Goal: Information Seeking & Learning: Learn about a topic

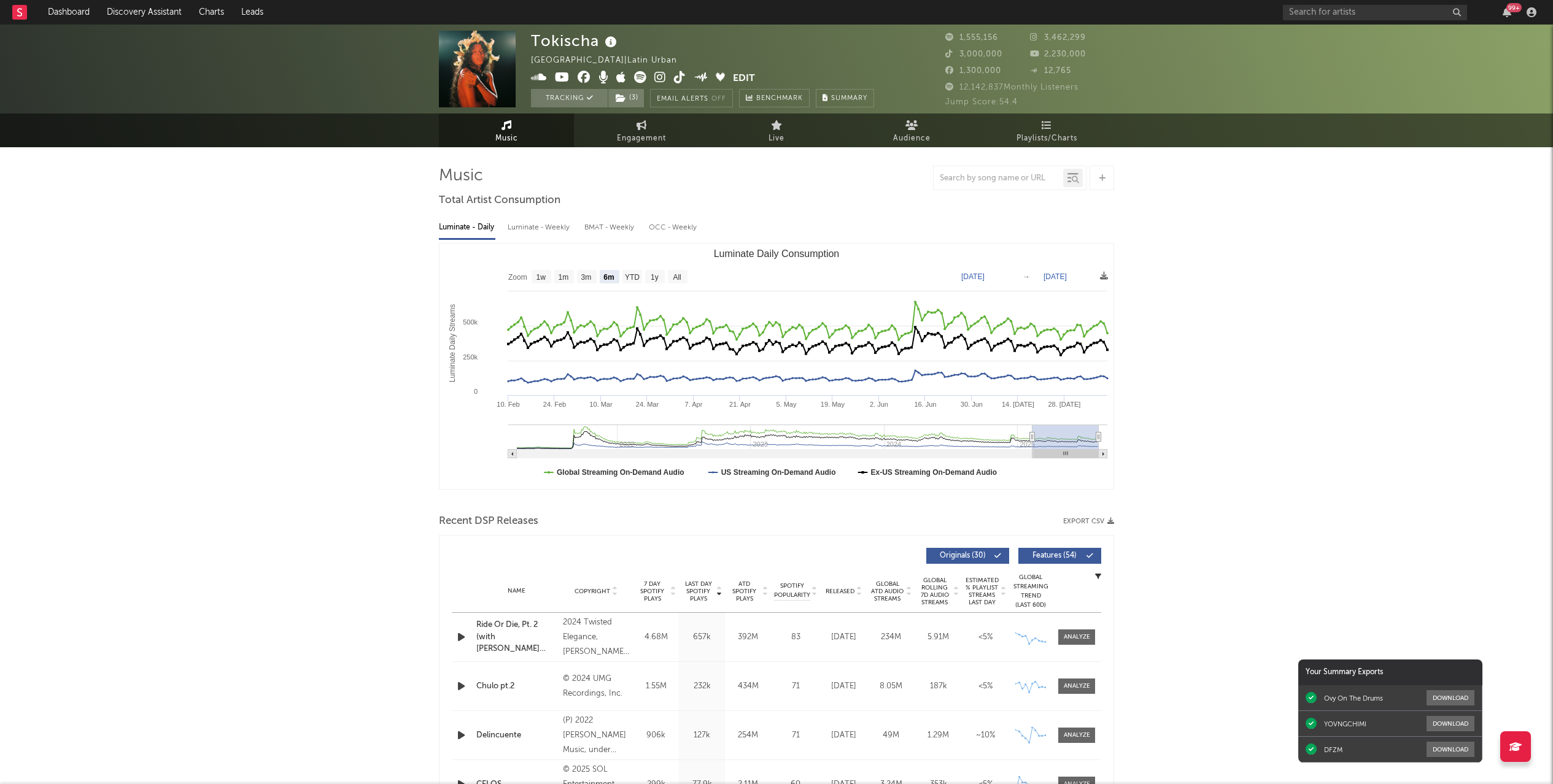
select select "6m"
click at [1345, 7] on input "text" at bounding box center [1375, 12] width 184 height 15
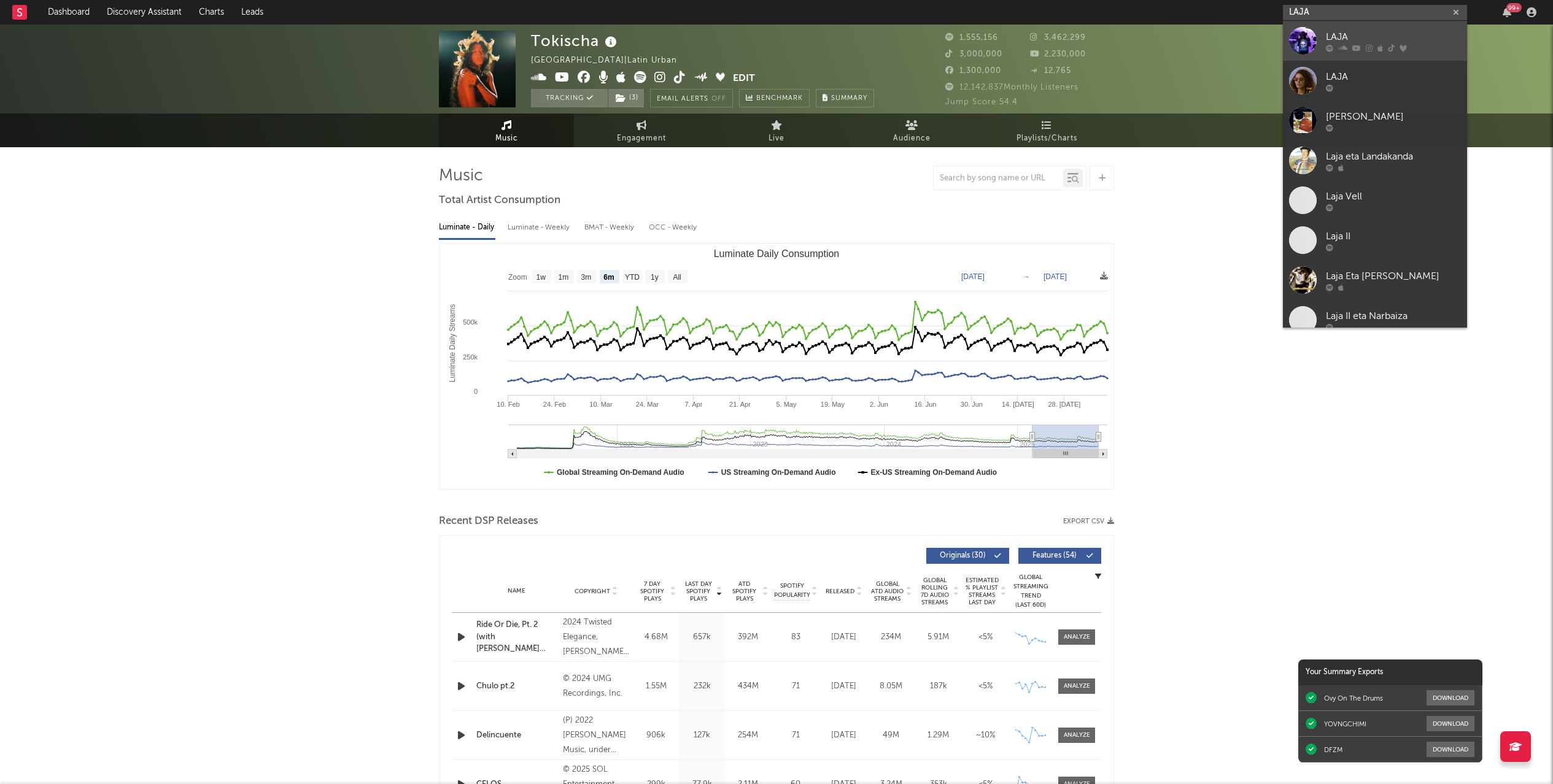
type input "LAJA"
click at [1316, 39] on link "LAJA" at bounding box center [1375, 41] width 184 height 40
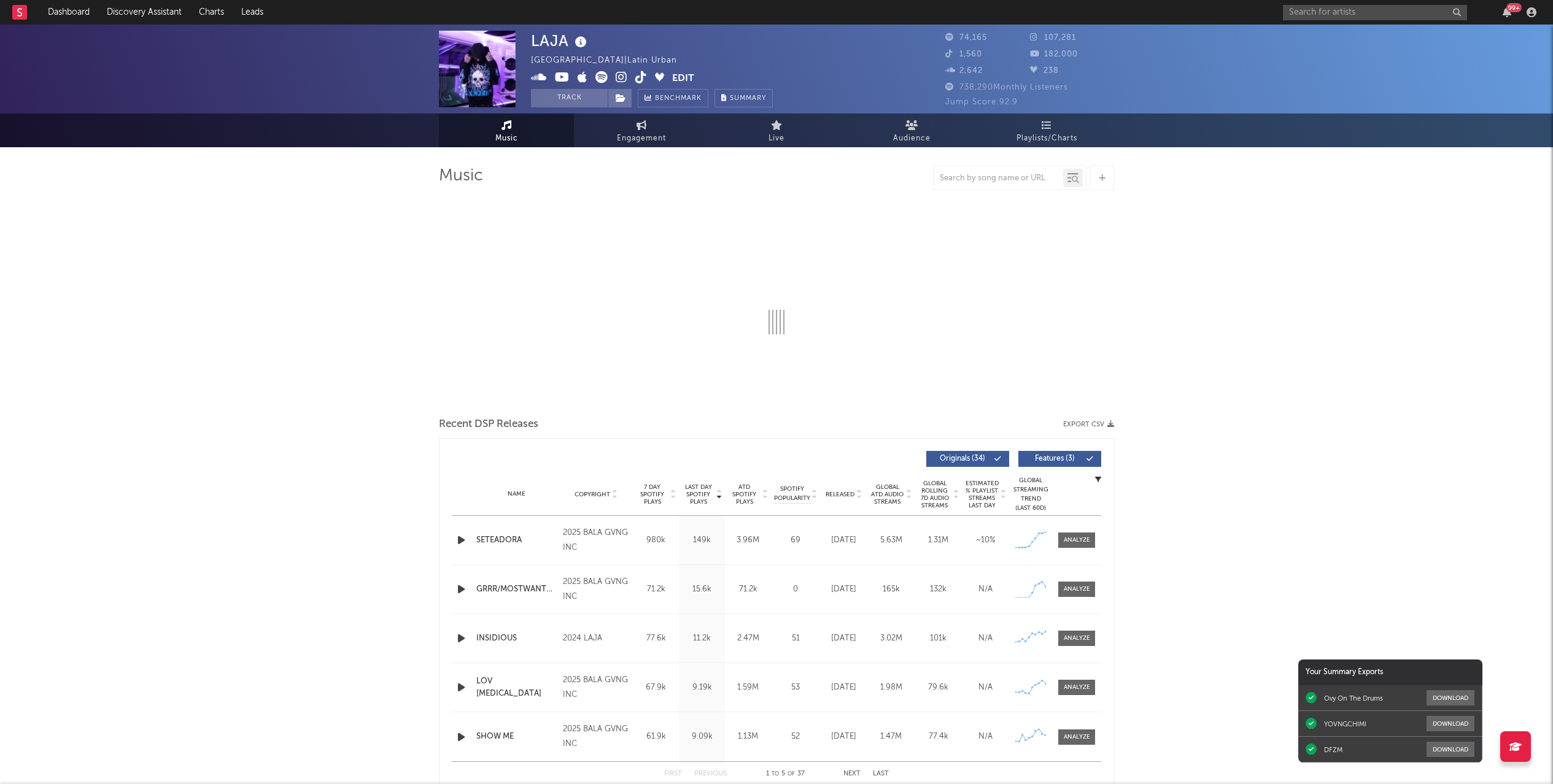
select select "6m"
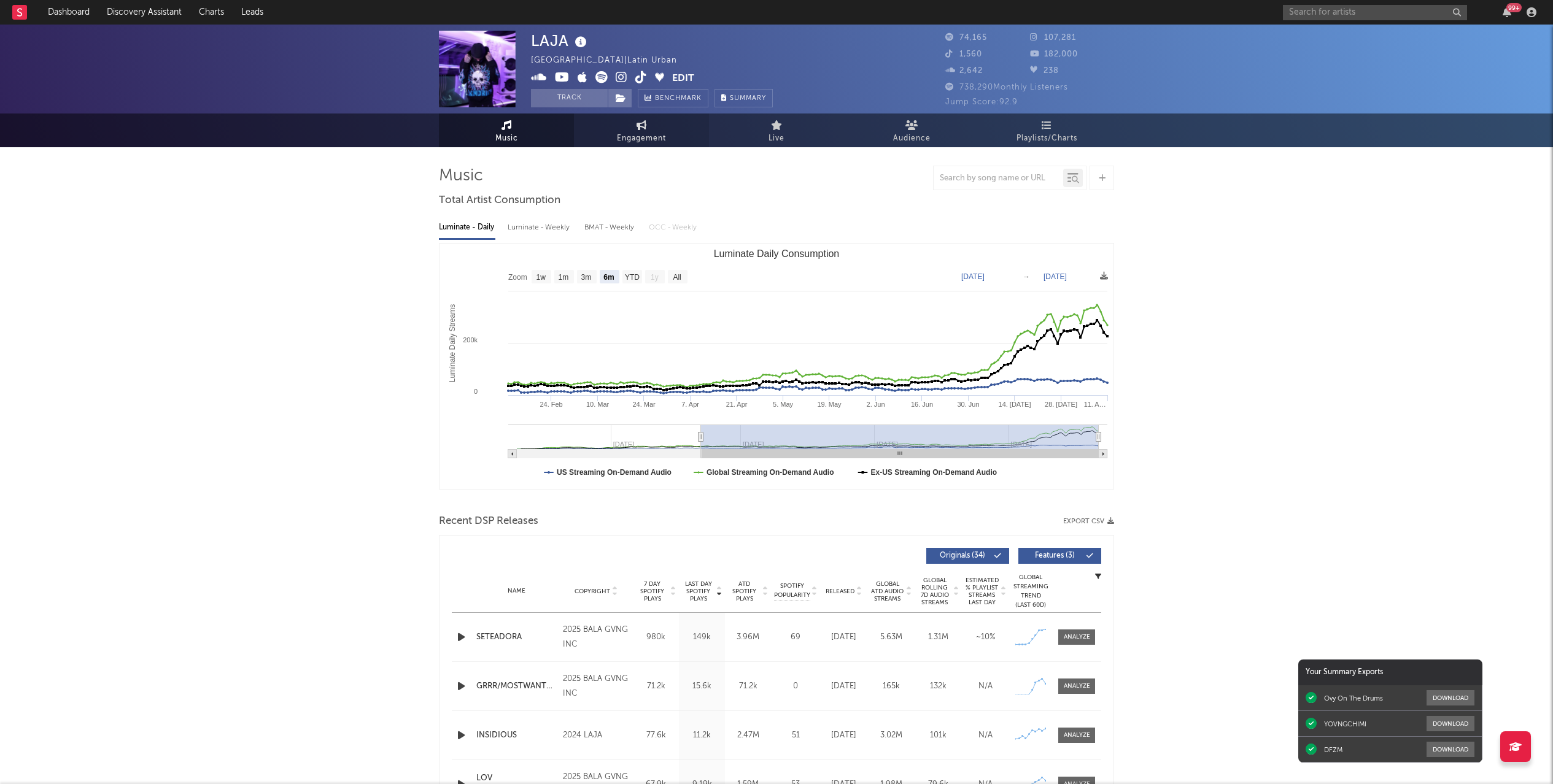
click at [652, 134] on span "Engagement" at bounding box center [641, 138] width 49 height 15
select select "1w"
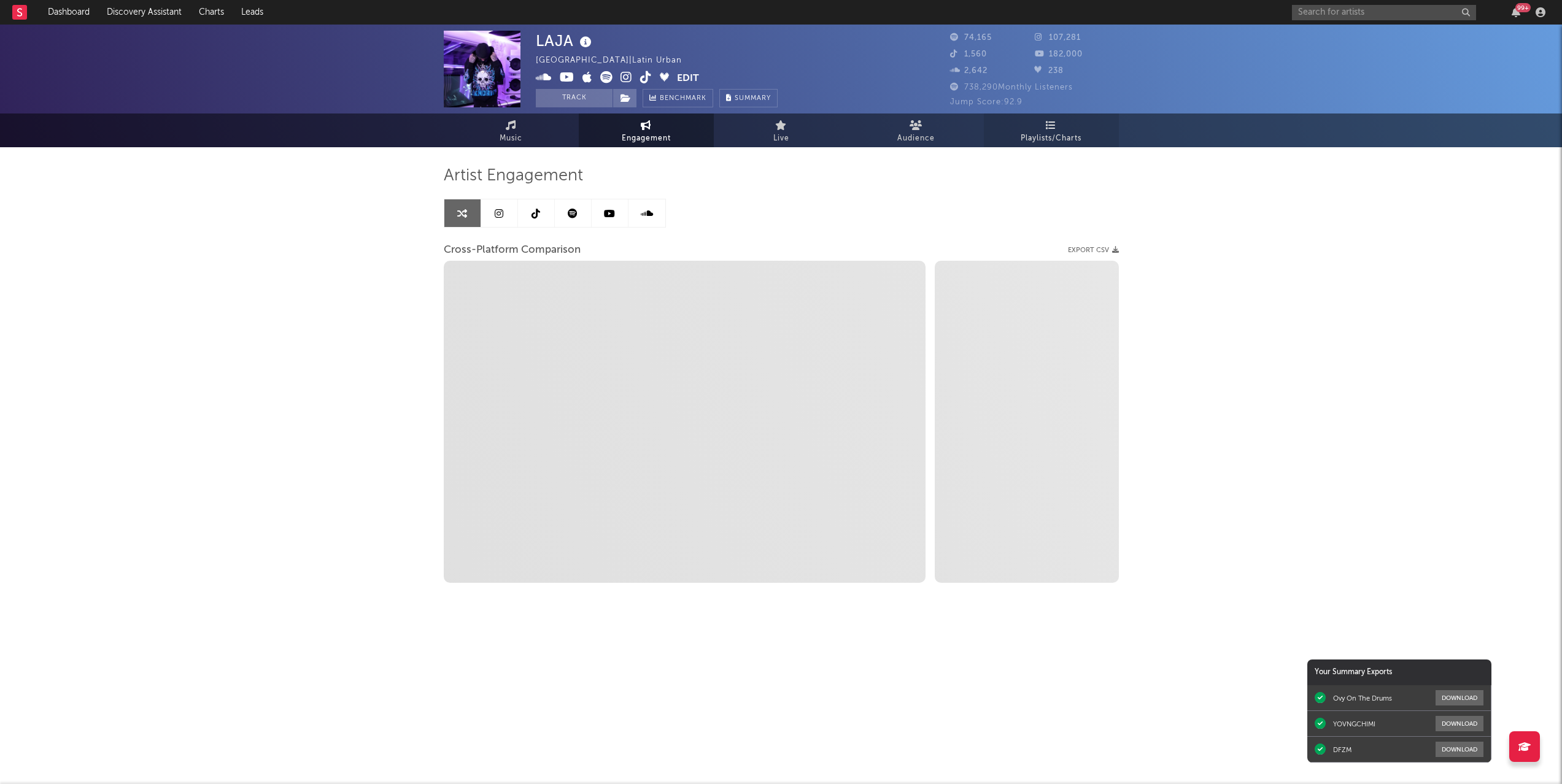
click at [1029, 125] on link "Playlists/Charts" at bounding box center [1051, 131] width 135 height 34
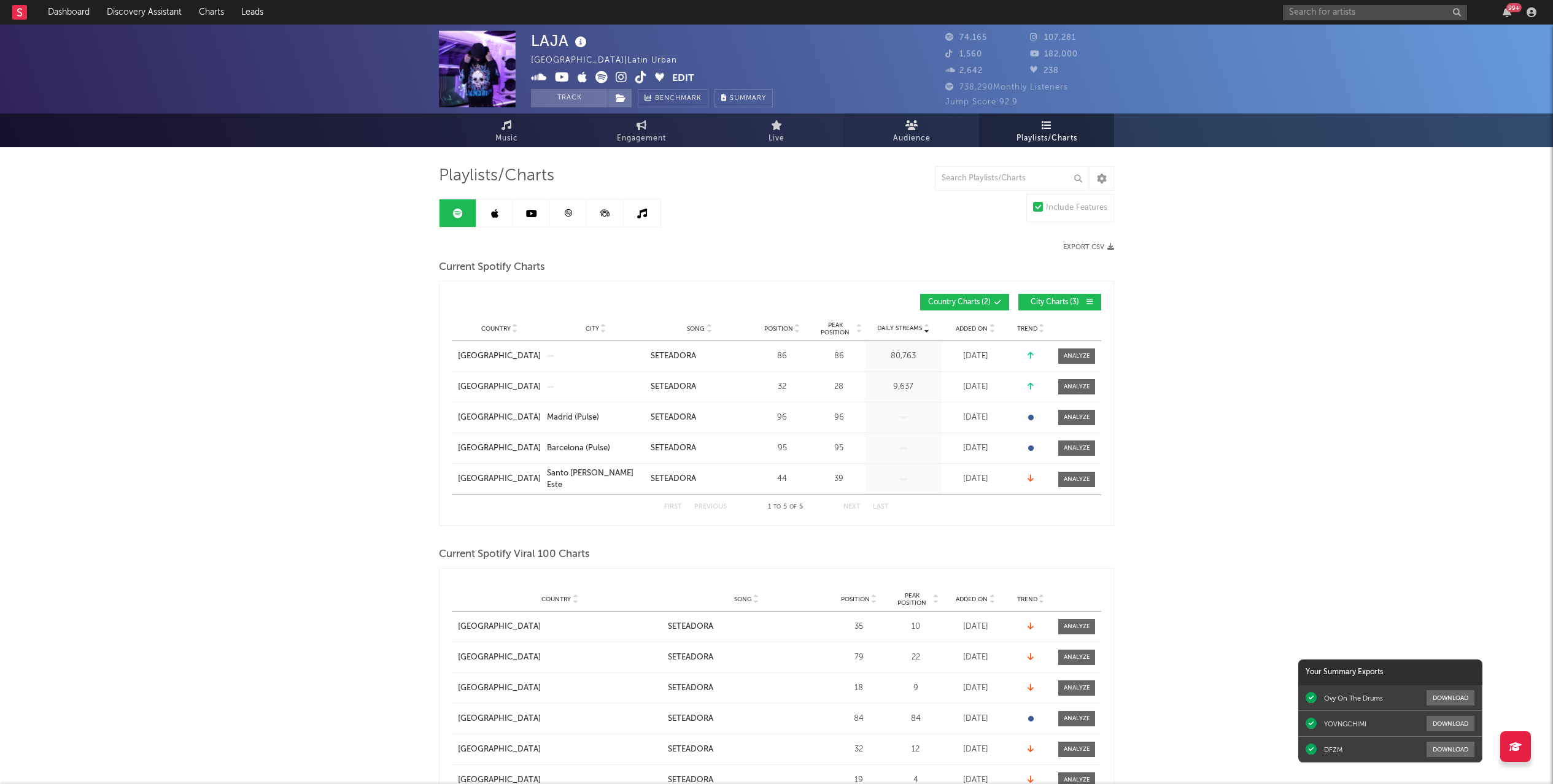
click at [947, 134] on link "Audience" at bounding box center [911, 131] width 135 height 34
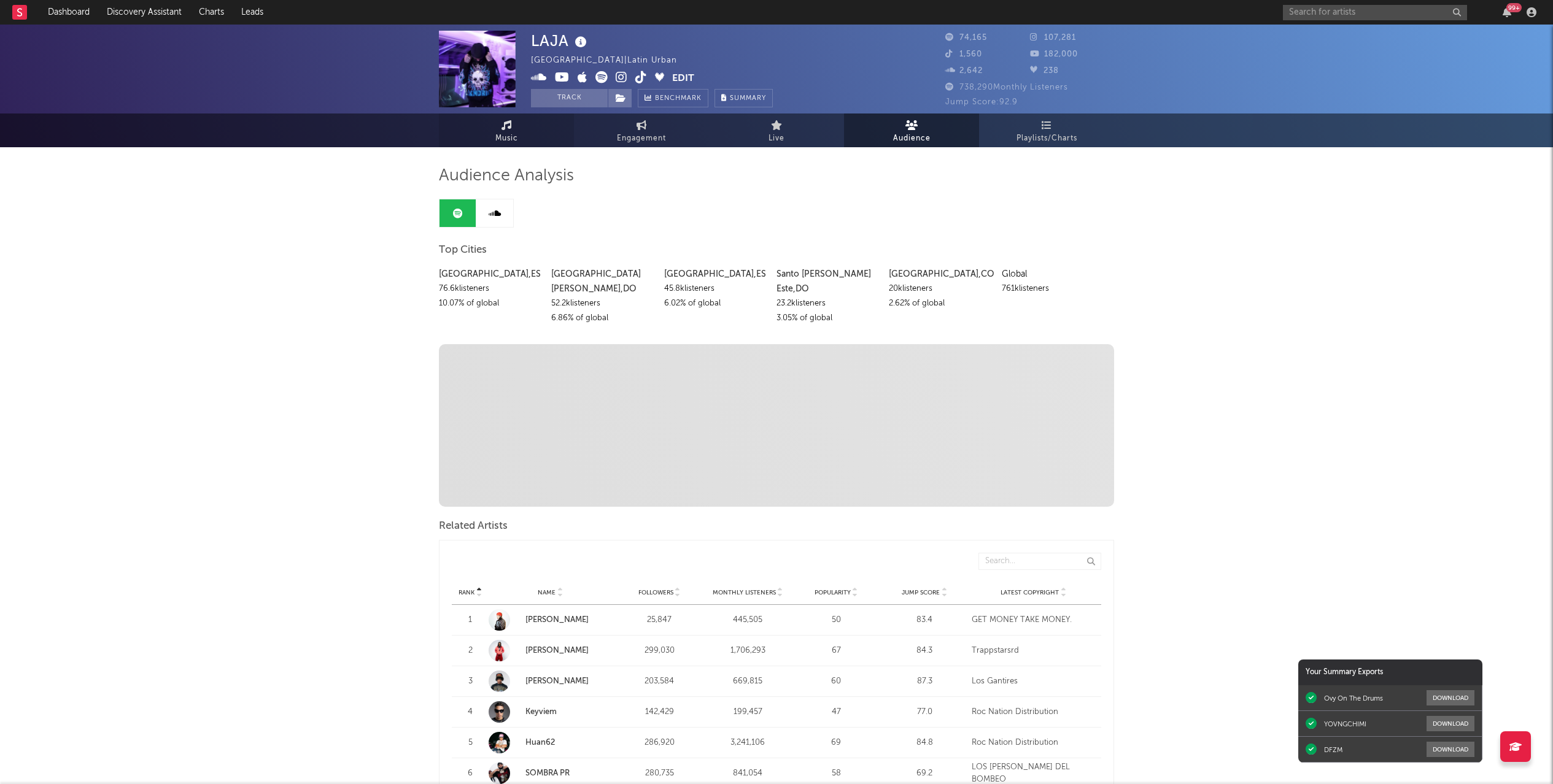
click at [515, 125] on link "Music" at bounding box center [506, 131] width 135 height 34
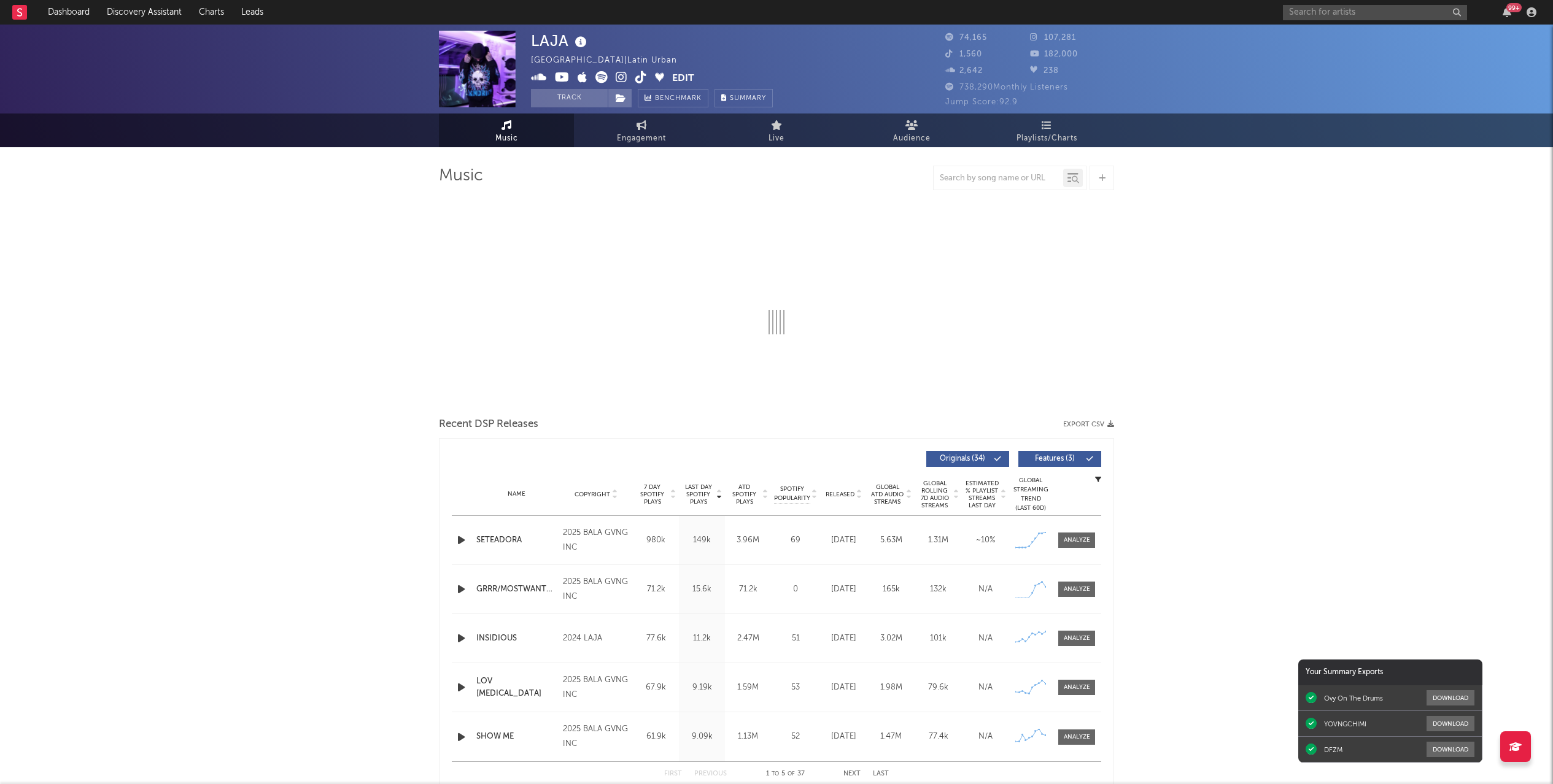
select select "6m"
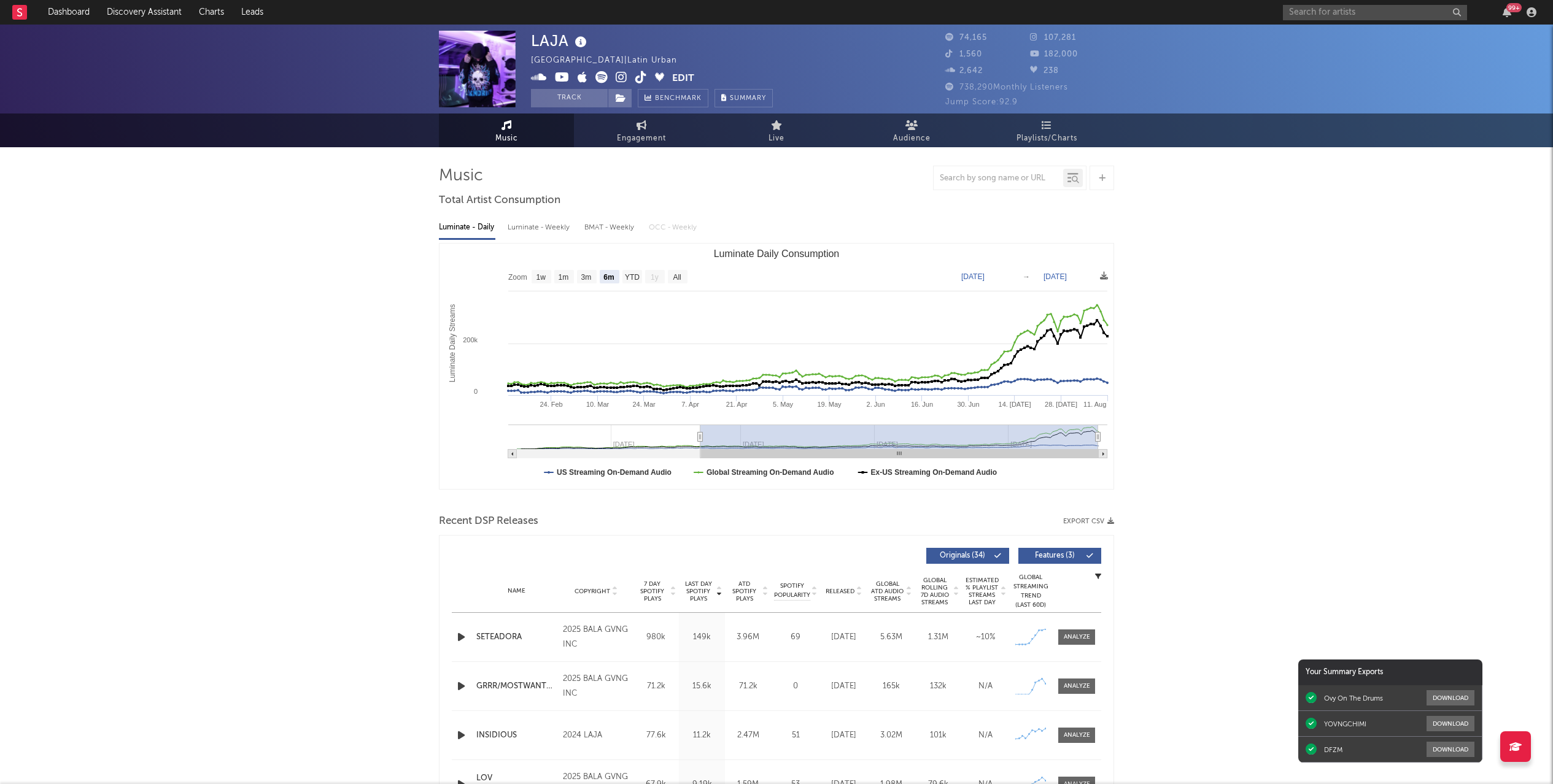
type input "[DATE]"
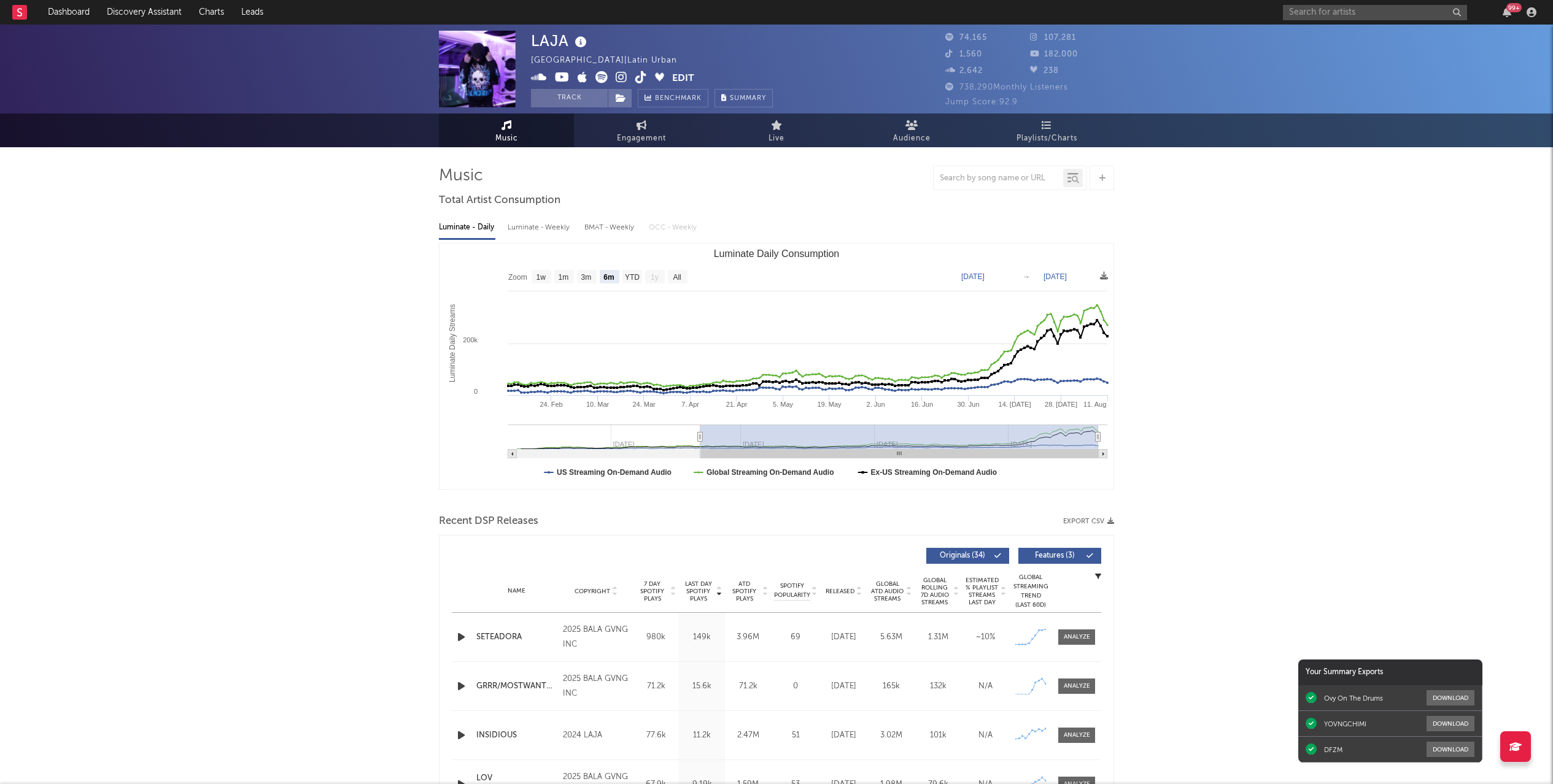
type input "[DATE]"
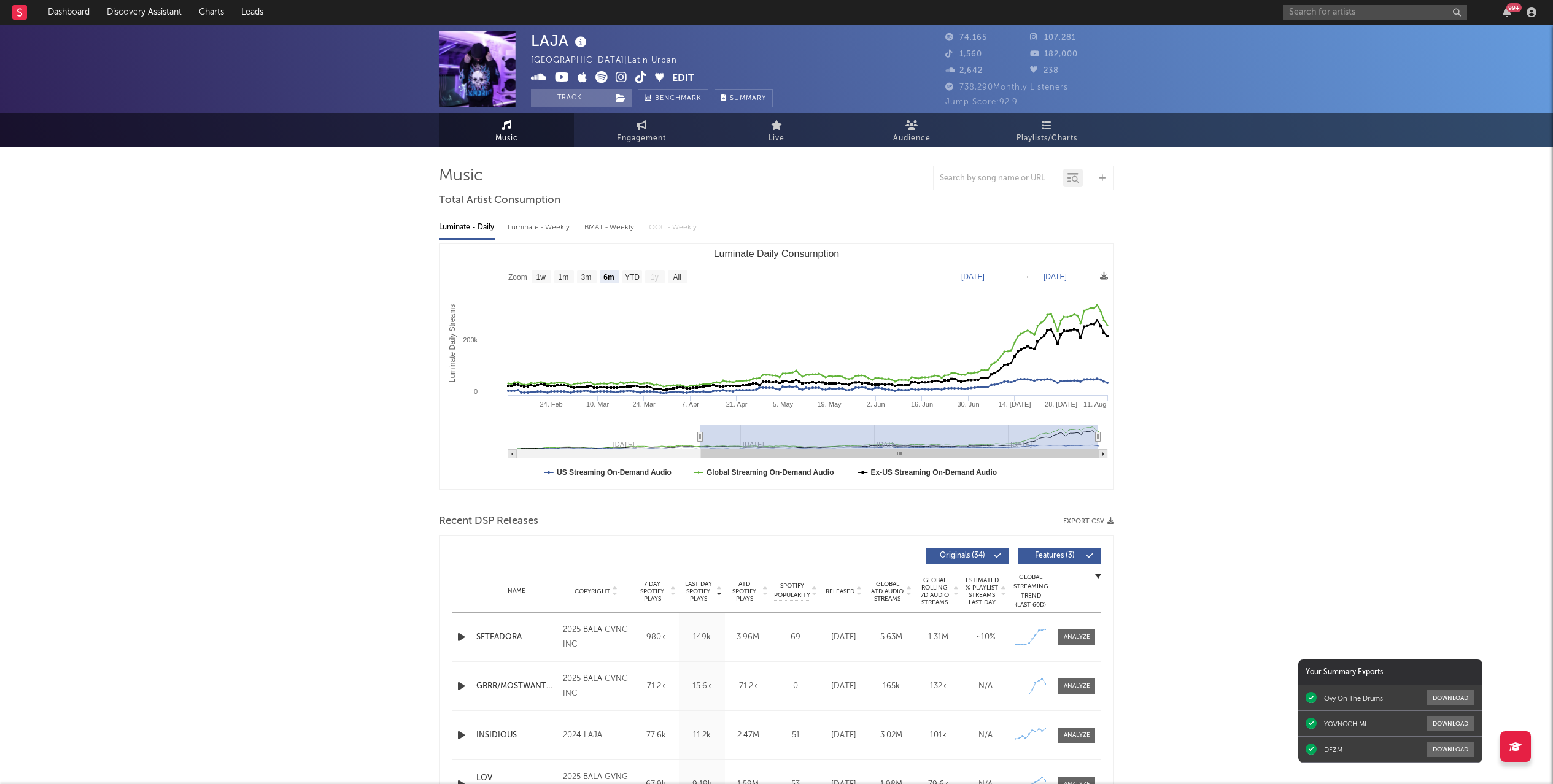
type input "[DATE]"
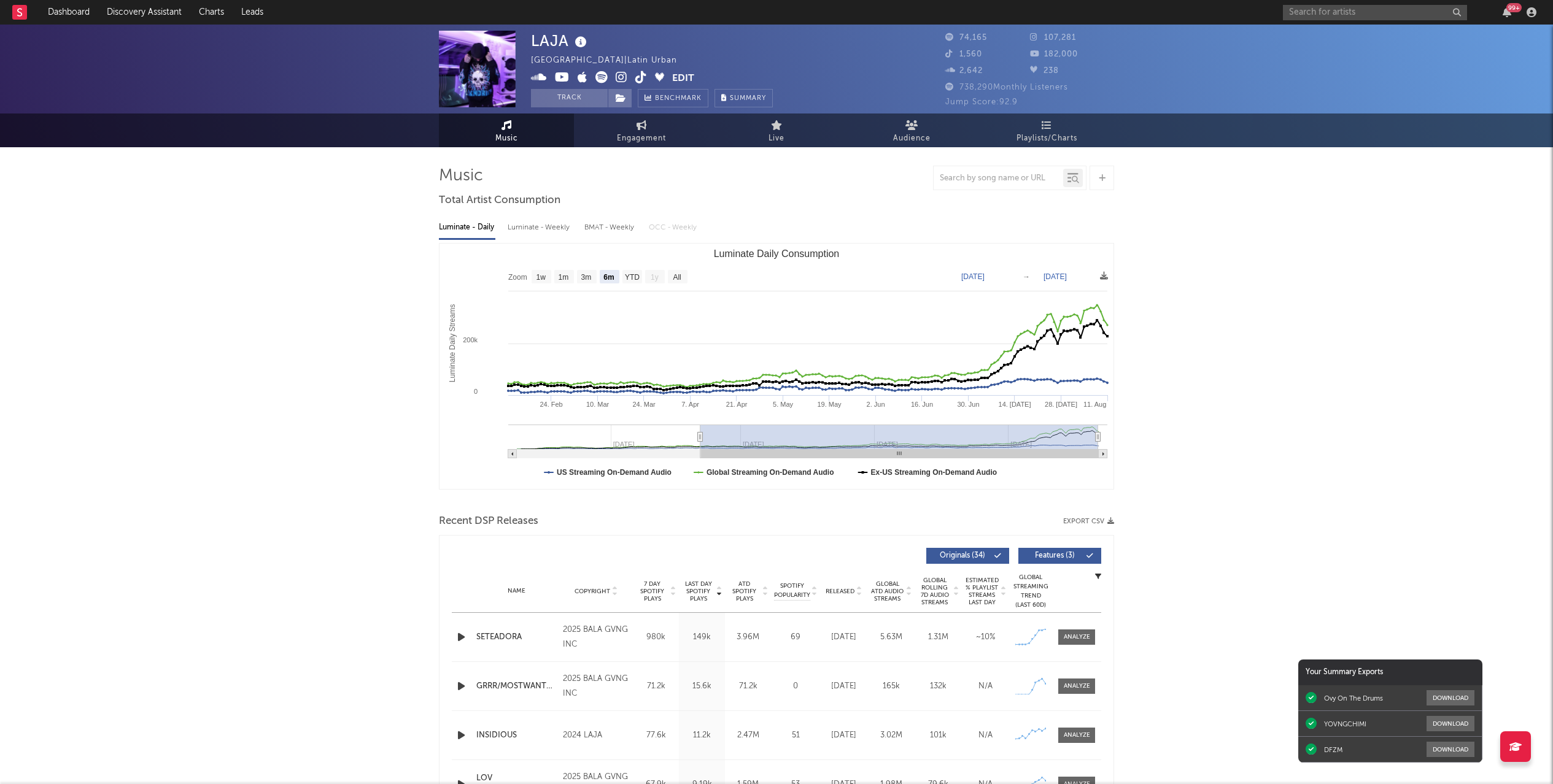
type input "[DATE]"
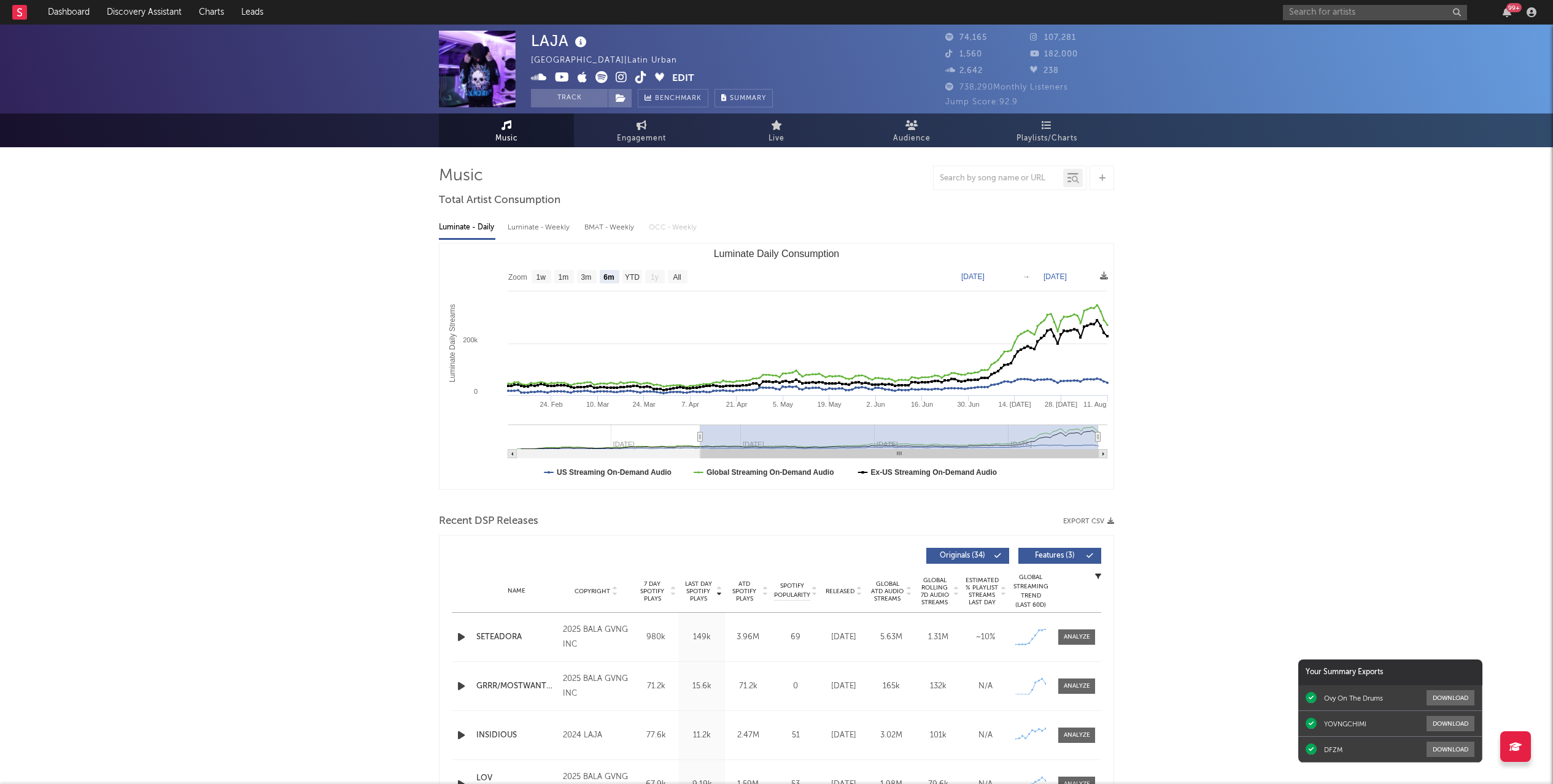
type input "[DATE]"
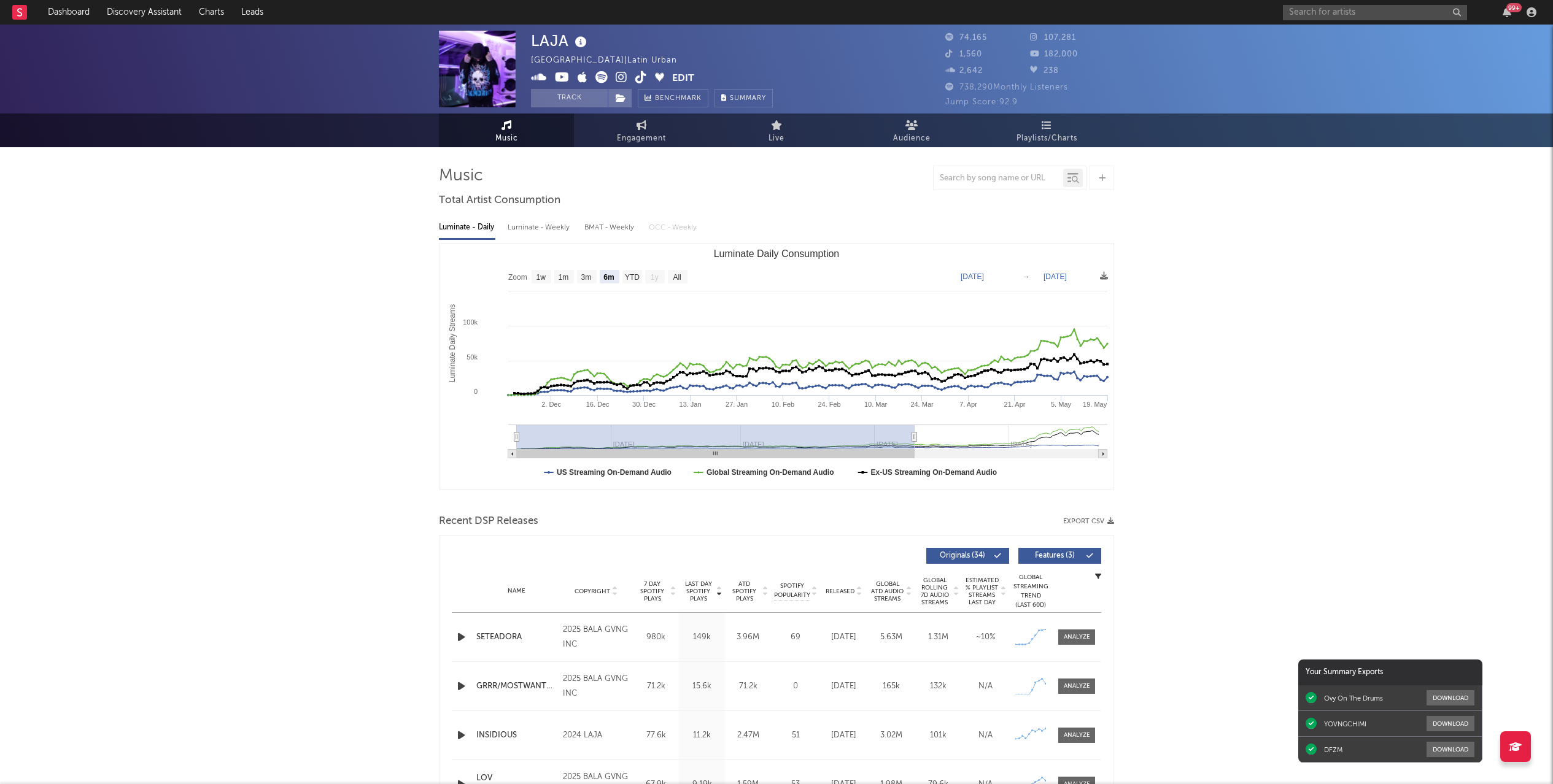
type input "[DATE]"
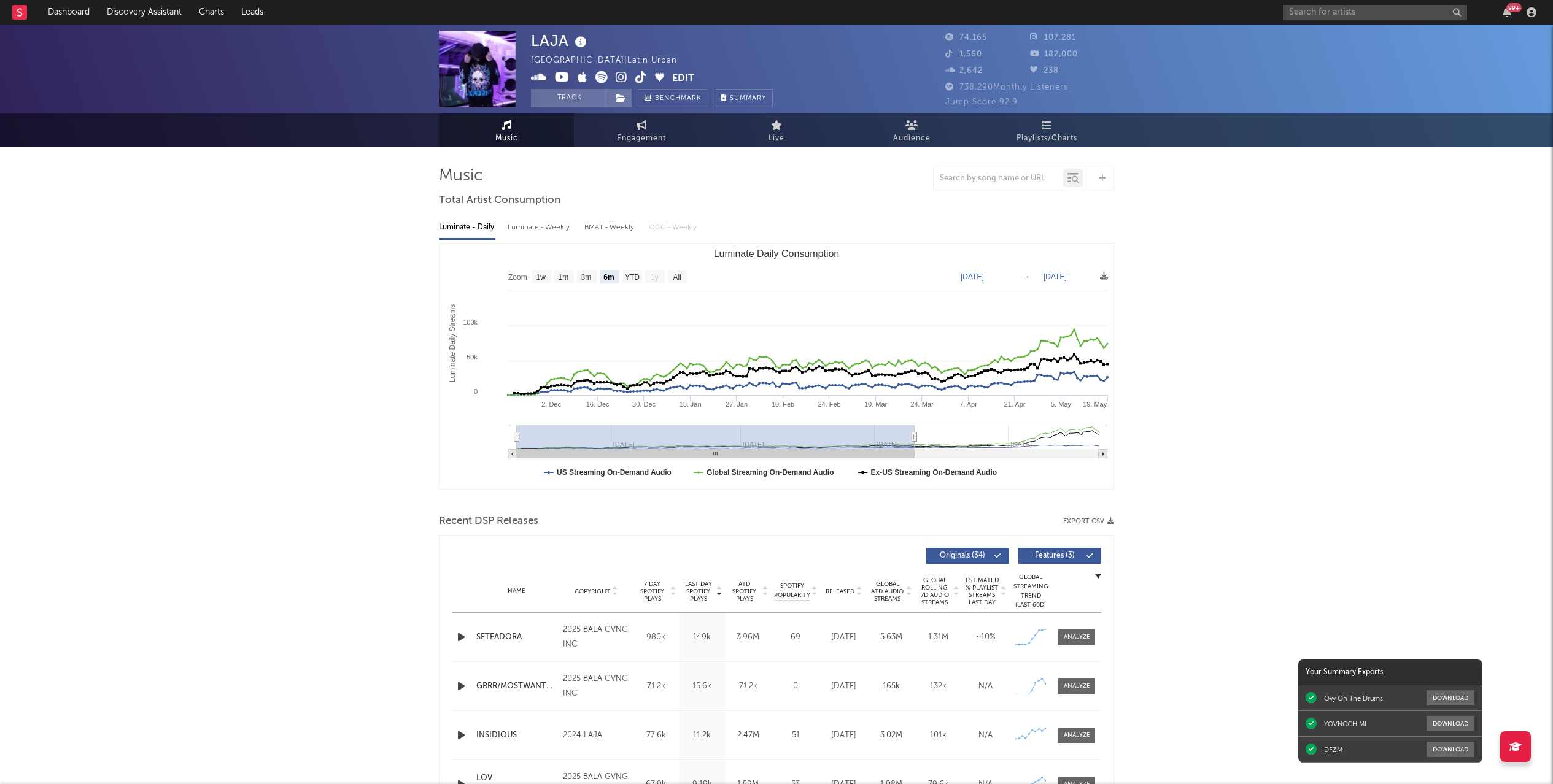
type input "[DATE]"
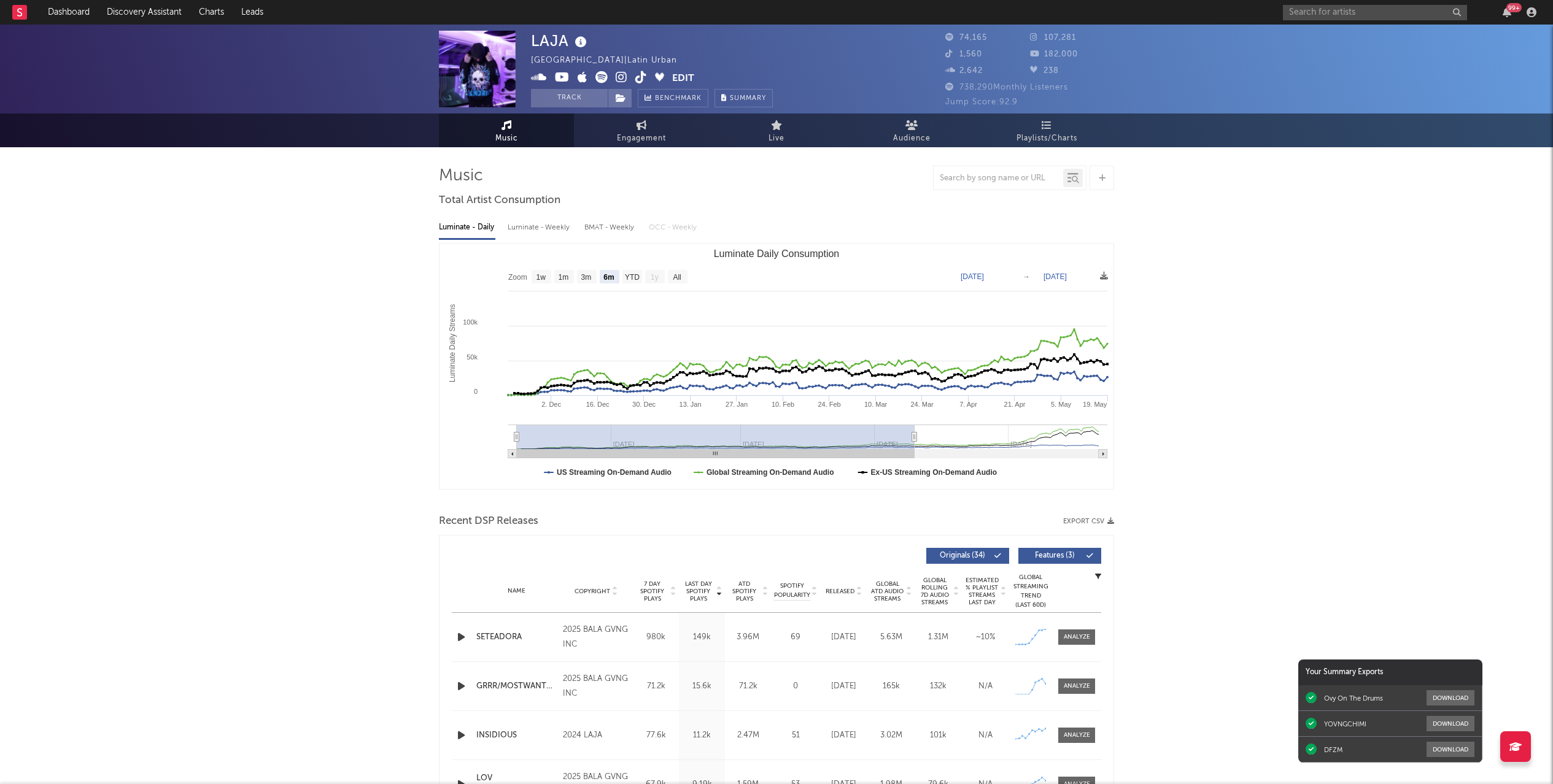
type input "[DATE]"
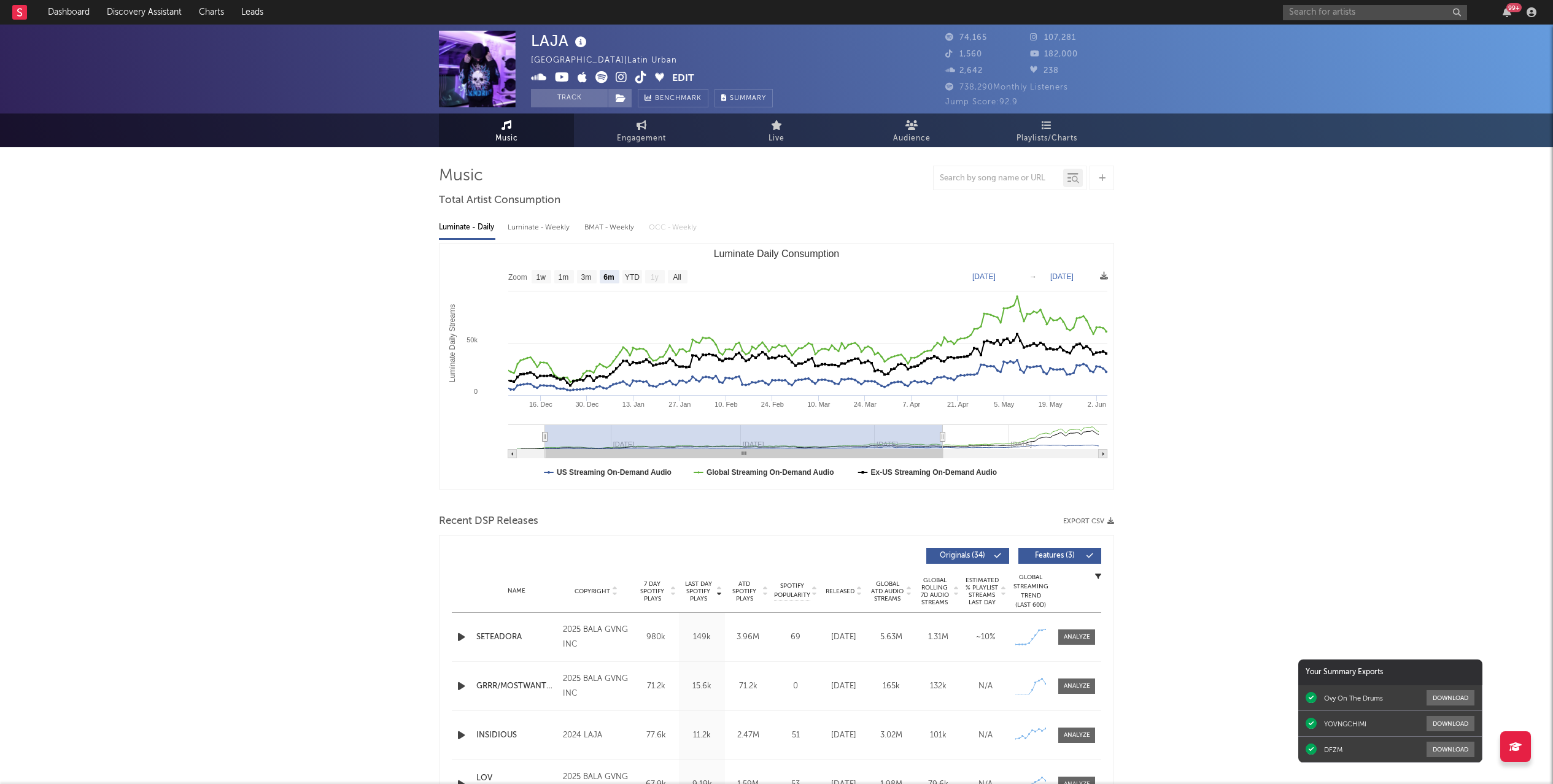
type input "[DATE]"
drag, startPoint x: 701, startPoint y: 432, endPoint x: 473, endPoint y: 430, distance: 228.3
click at [473, 430] on icon "Created with Highcharts 10.3.3 Luminate Daily Streams Luminate Daily Consumptio…" at bounding box center [776, 366] width 674 height 245
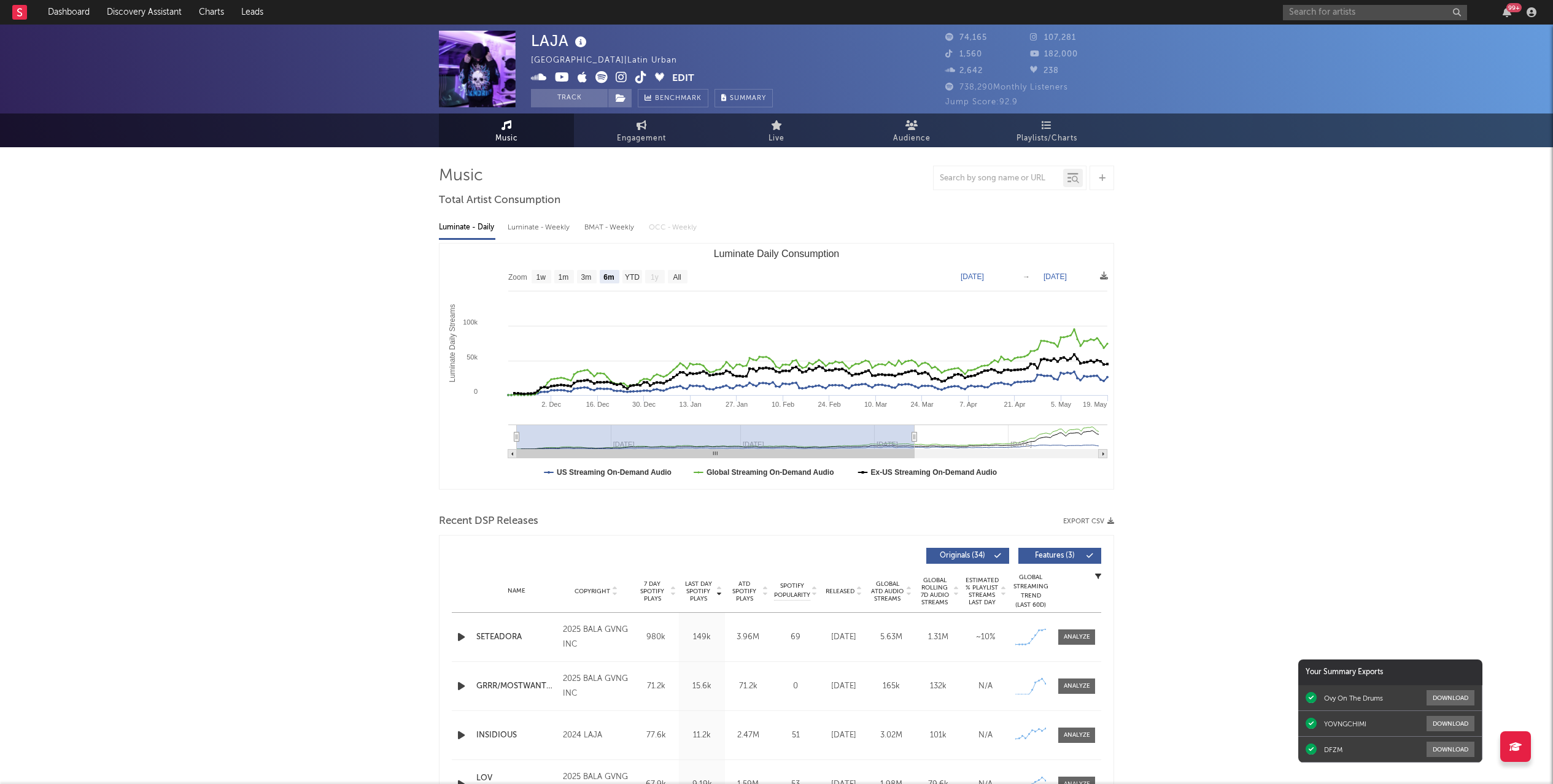
type input "[DATE]"
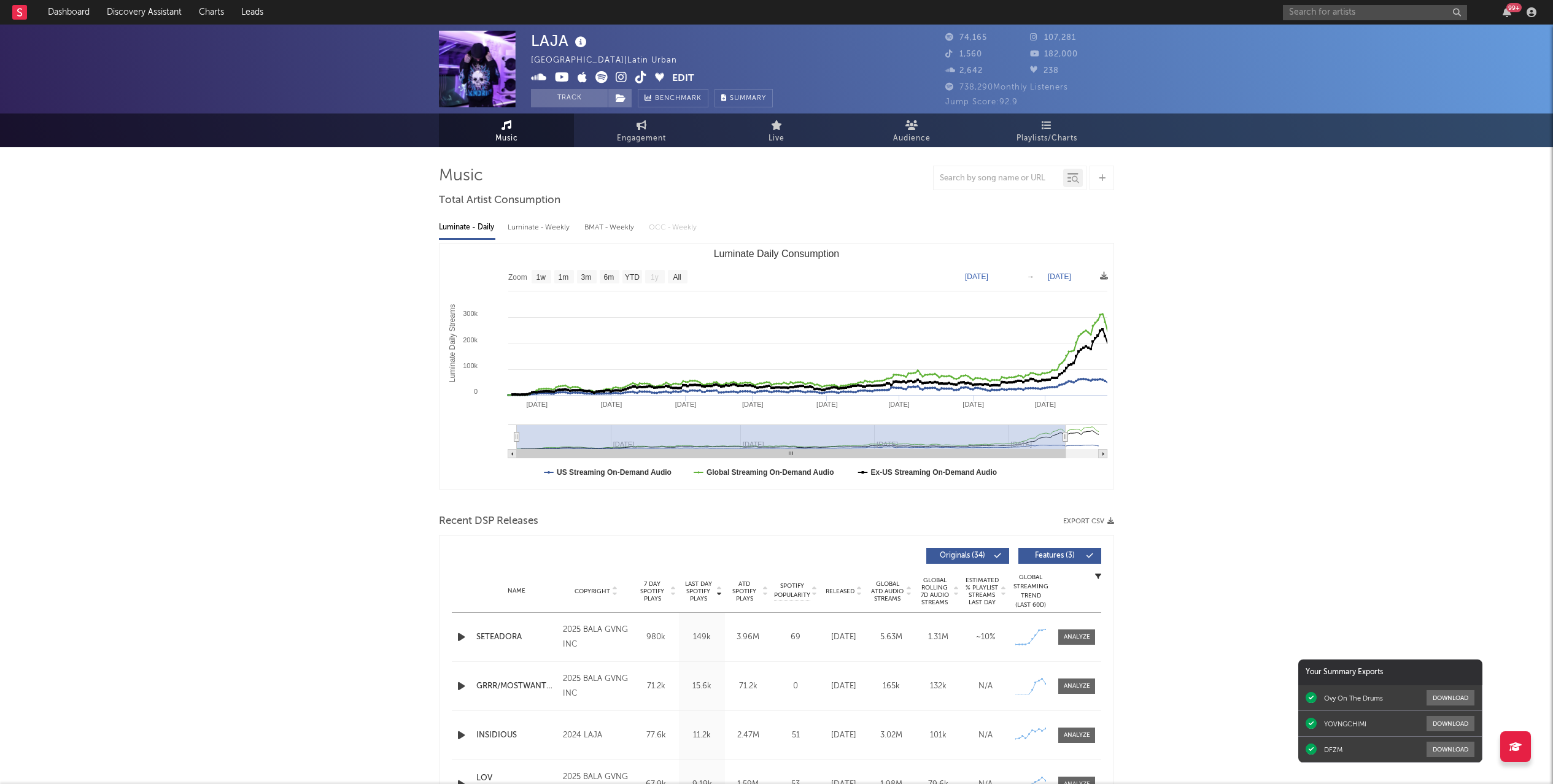
select select "All"
type input "[DATE]"
drag, startPoint x: 914, startPoint y: 433, endPoint x: 1168, endPoint y: 408, distance: 255.9
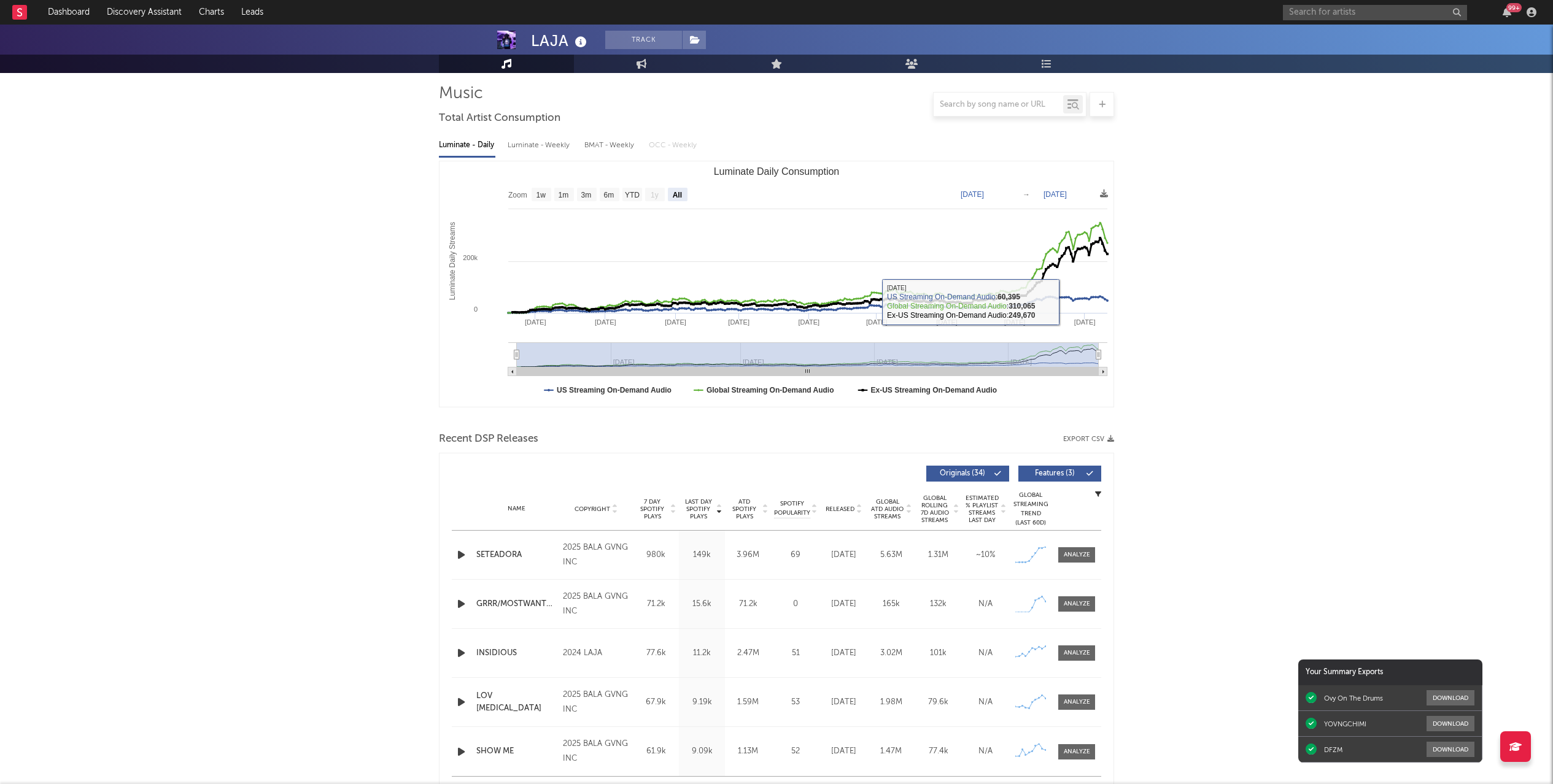
scroll to position [222, 0]
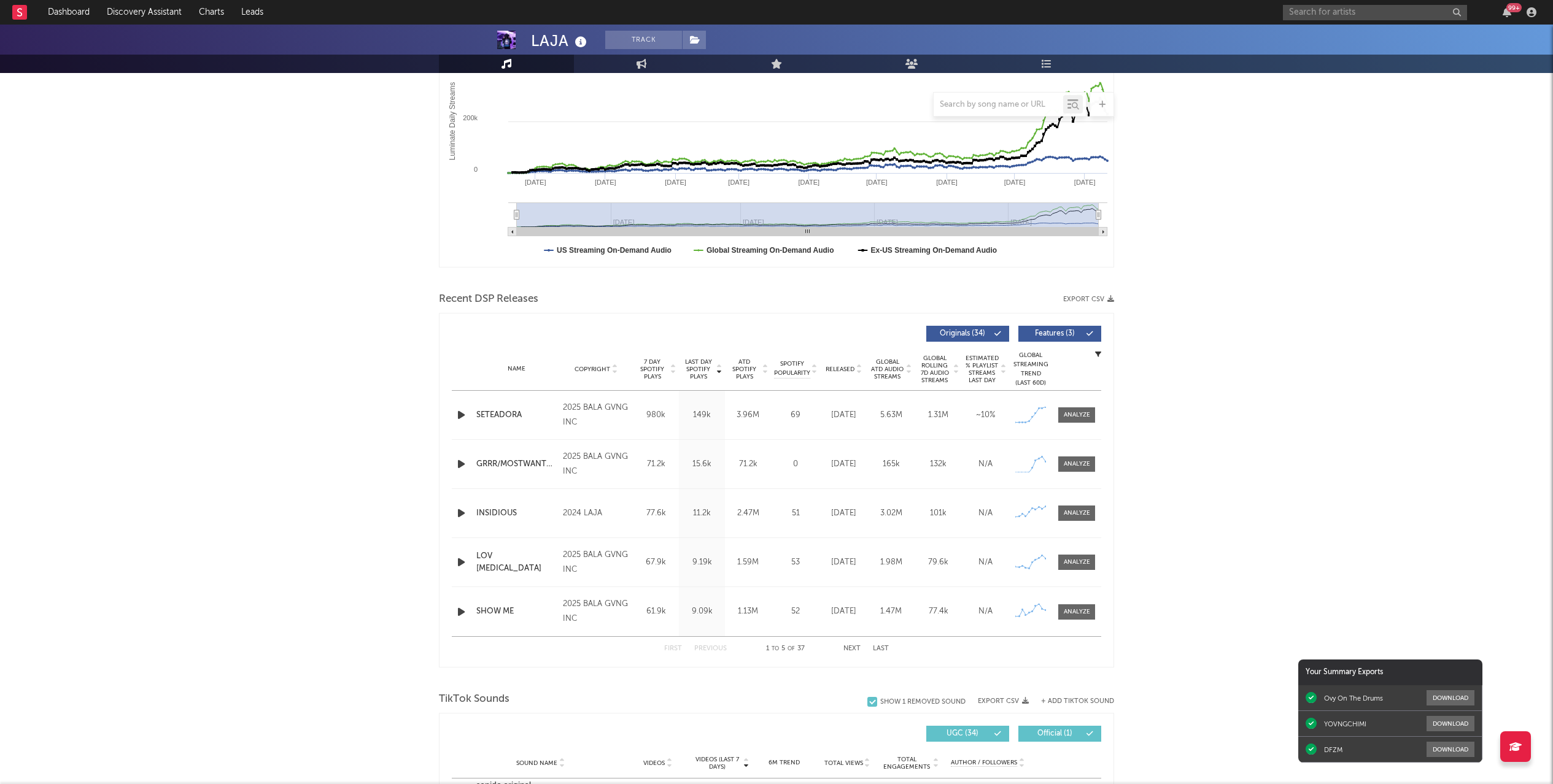
click at [471, 412] on div at bounding box center [462, 414] width 21 height 15
click at [460, 415] on icon "button" at bounding box center [461, 414] width 13 height 15
click at [581, 408] on div "2025 BALA GVNG INC" at bounding box center [596, 415] width 67 height 29
click at [507, 411] on div "SETEADORA" at bounding box center [516, 415] width 80 height 12
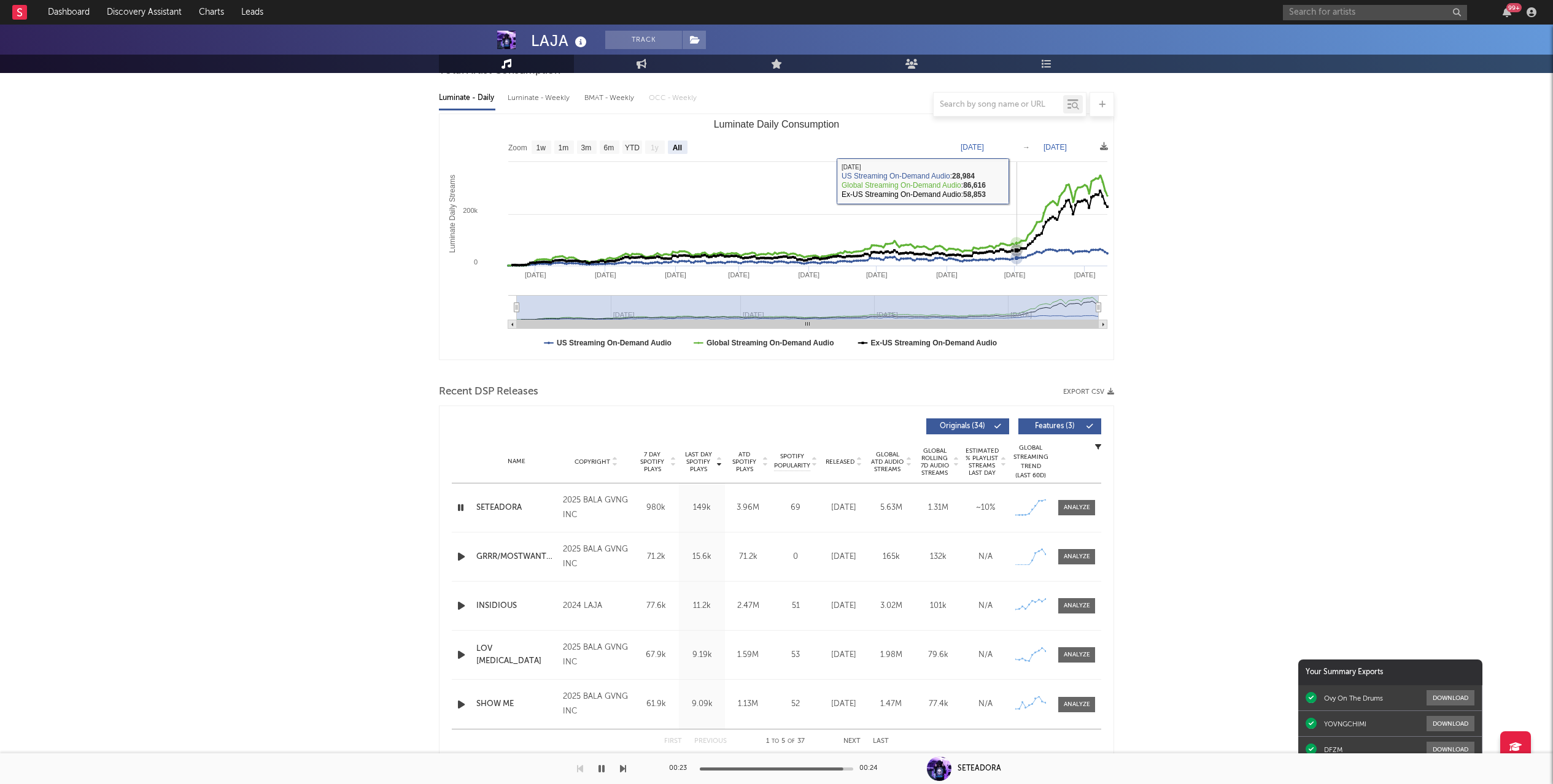
scroll to position [0, 0]
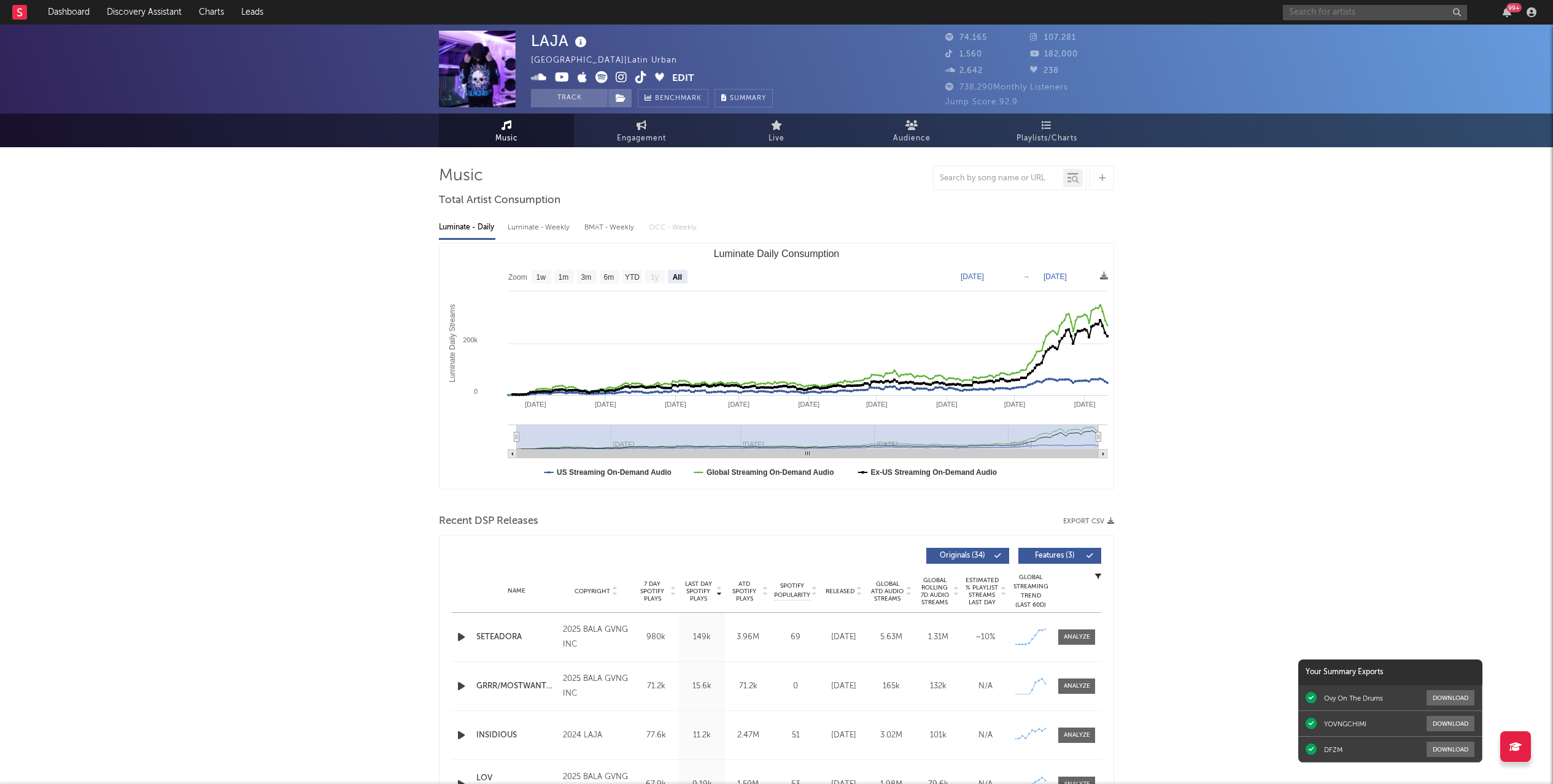
click at [1307, 10] on input "text" at bounding box center [1375, 12] width 184 height 15
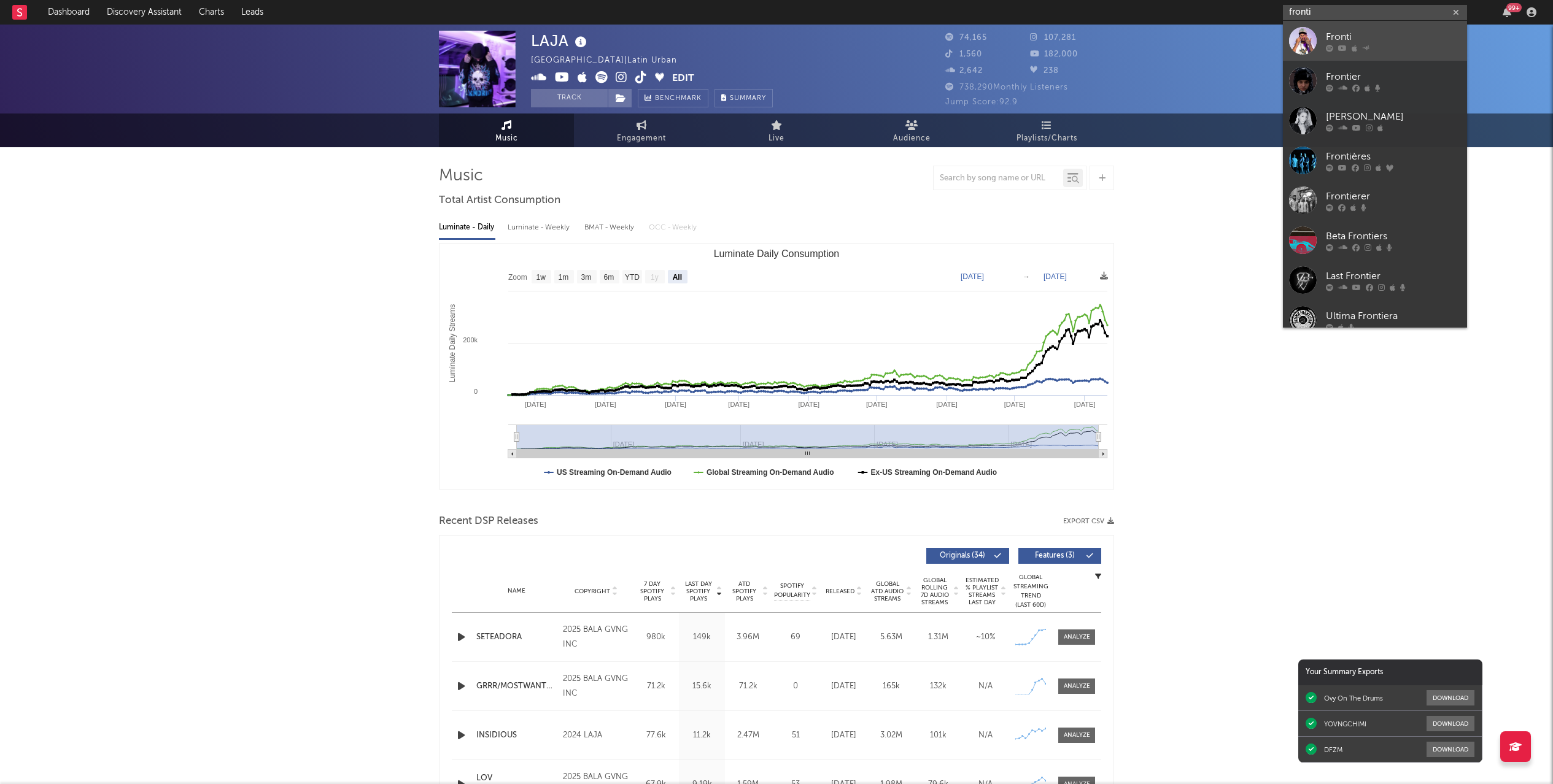
type input "fronti"
click at [1339, 31] on div "Fronti" at bounding box center [1393, 36] width 135 height 15
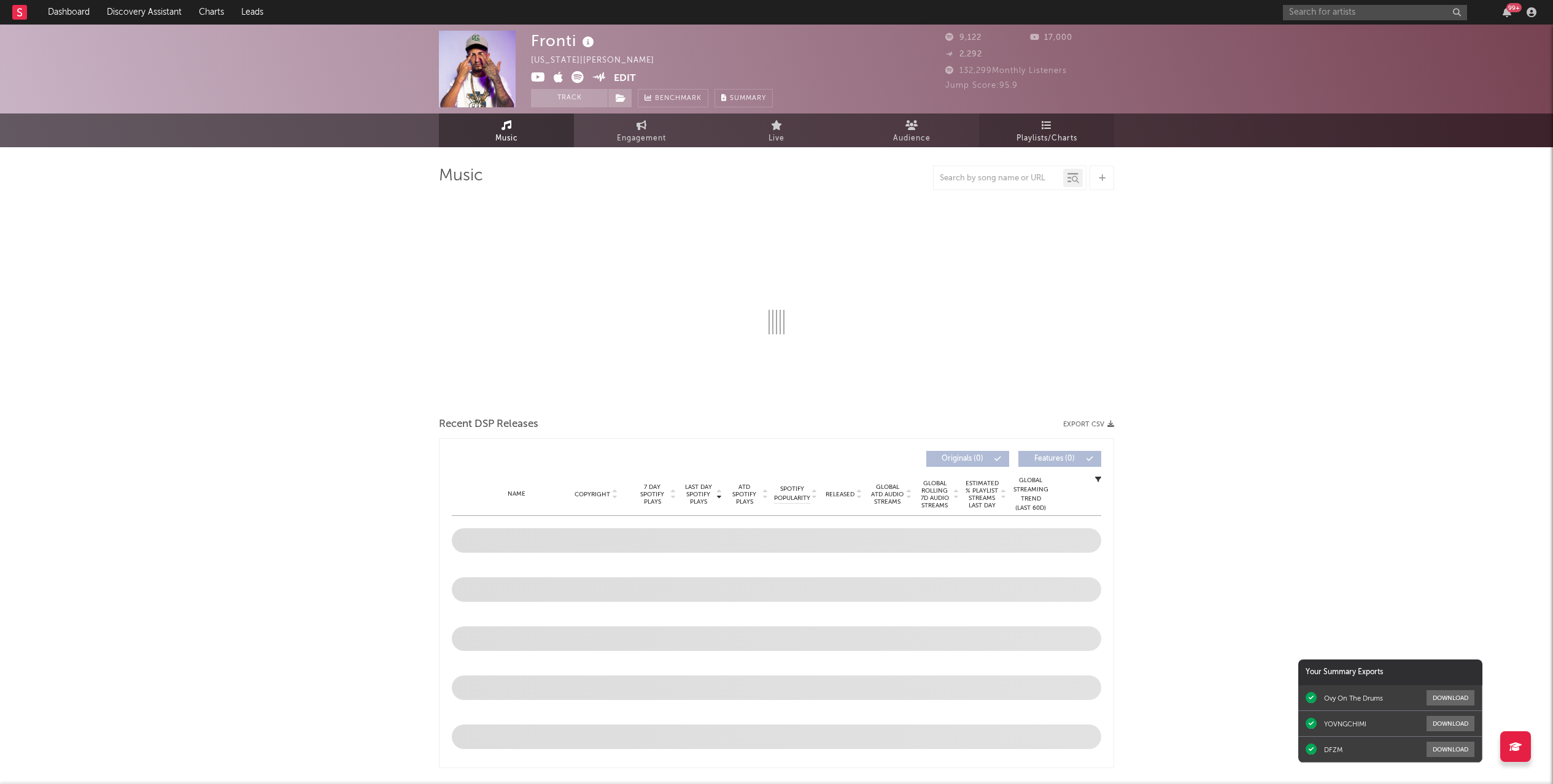
select select "6m"
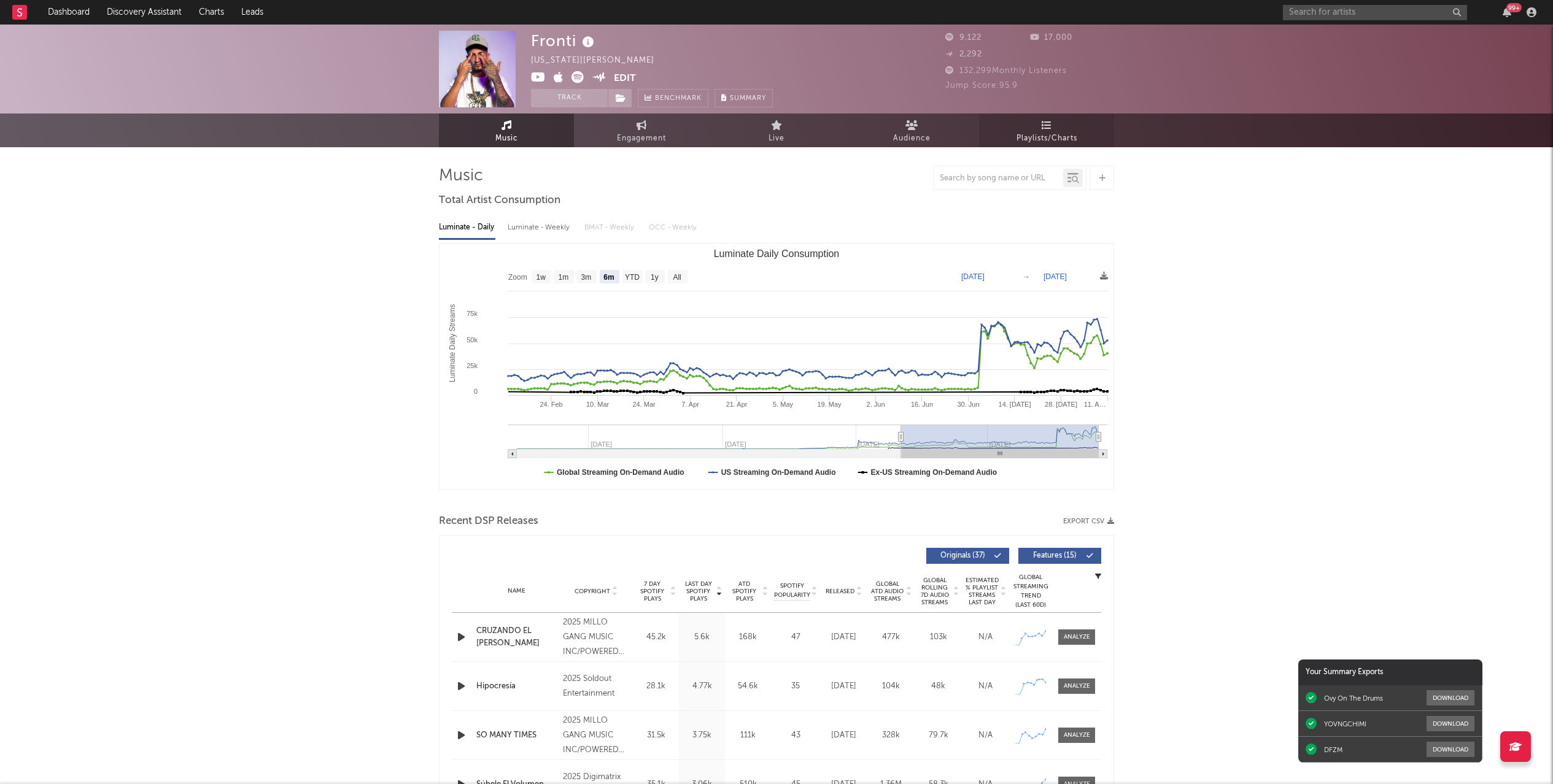
click at [1044, 125] on icon at bounding box center [1046, 125] width 10 height 10
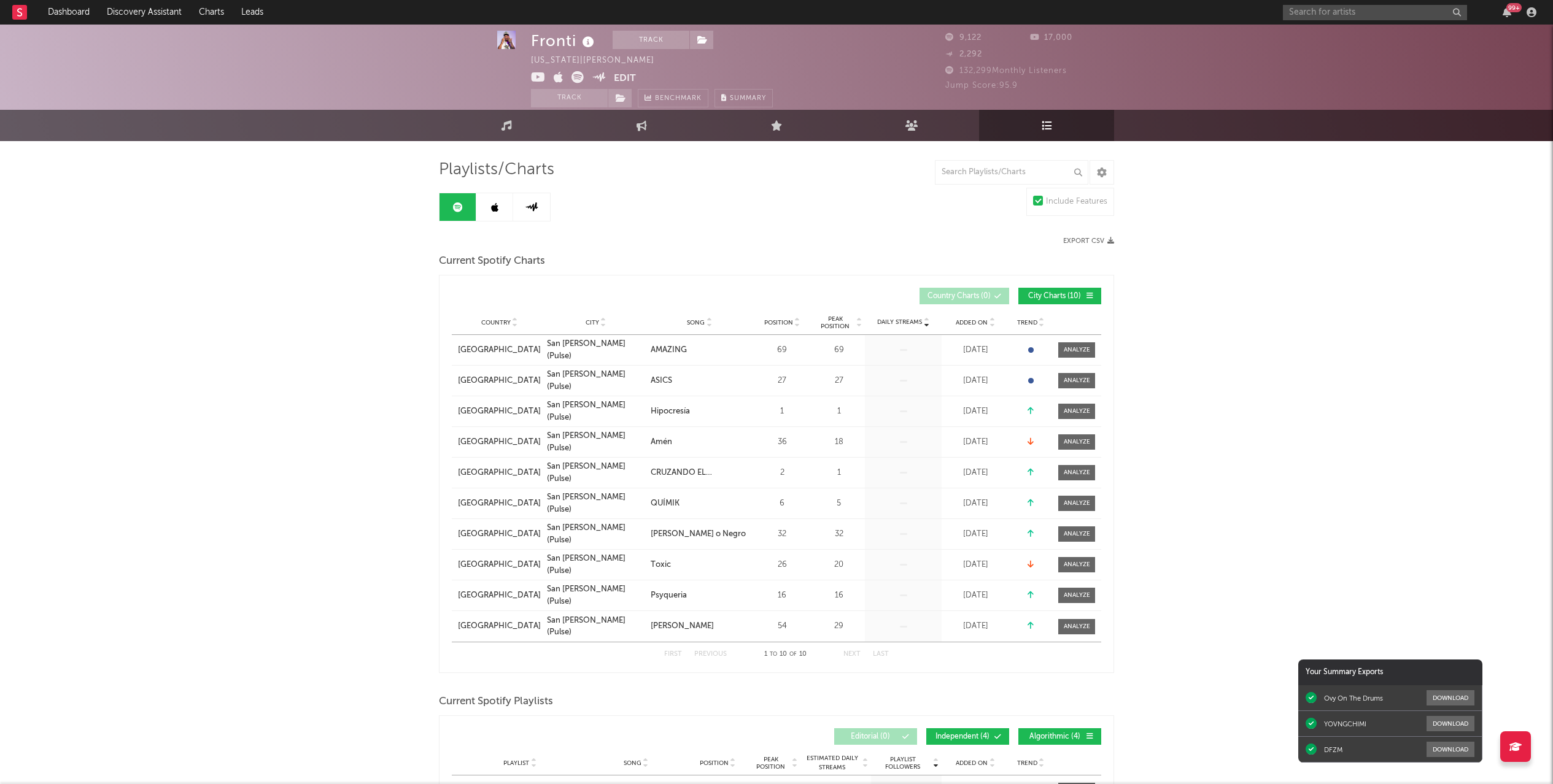
scroll to position [6, 0]
click at [1087, 298] on icon at bounding box center [1089, 296] width 7 height 7
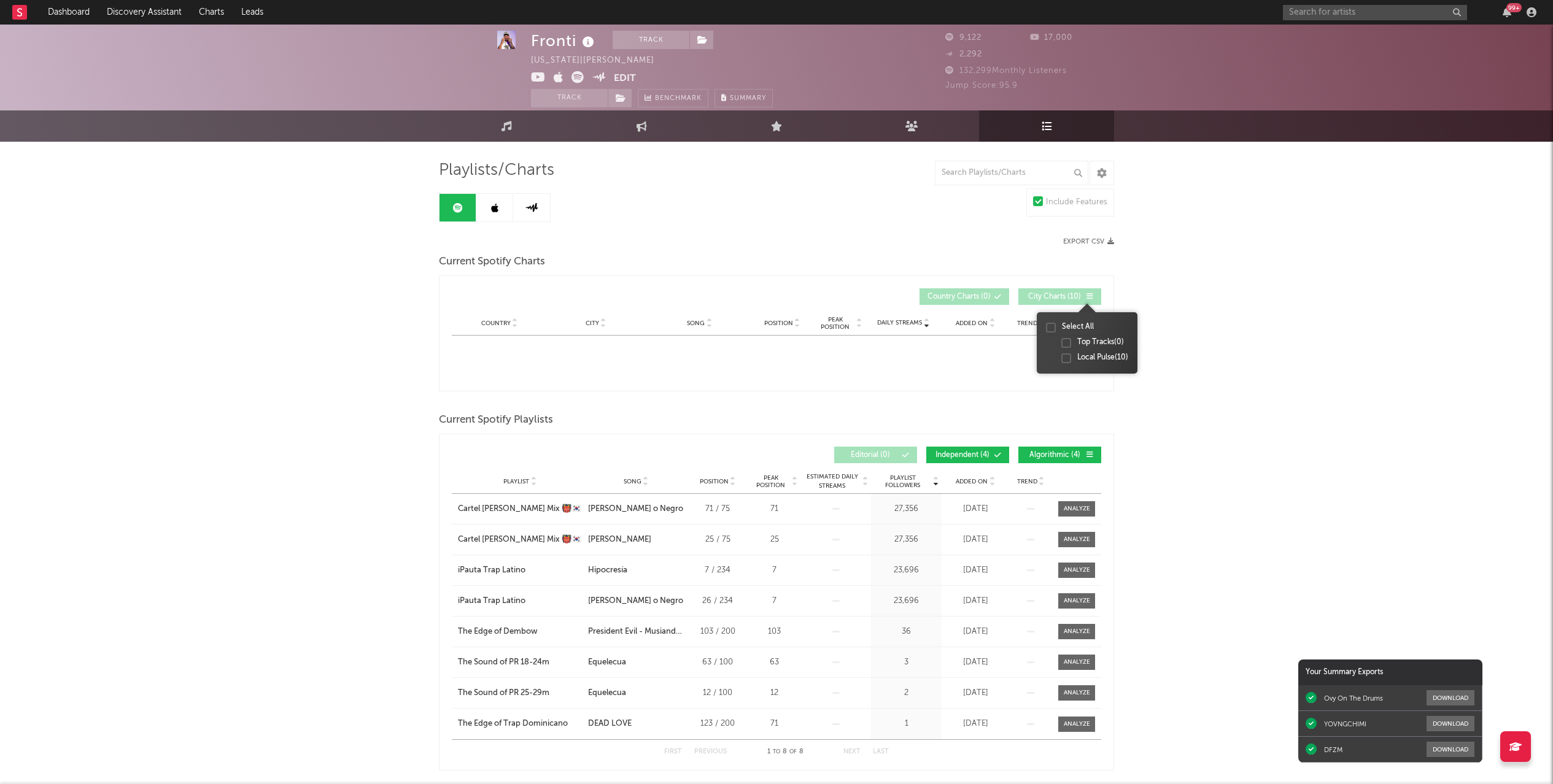
click at [1087, 296] on icon at bounding box center [1089, 296] width 7 height 7
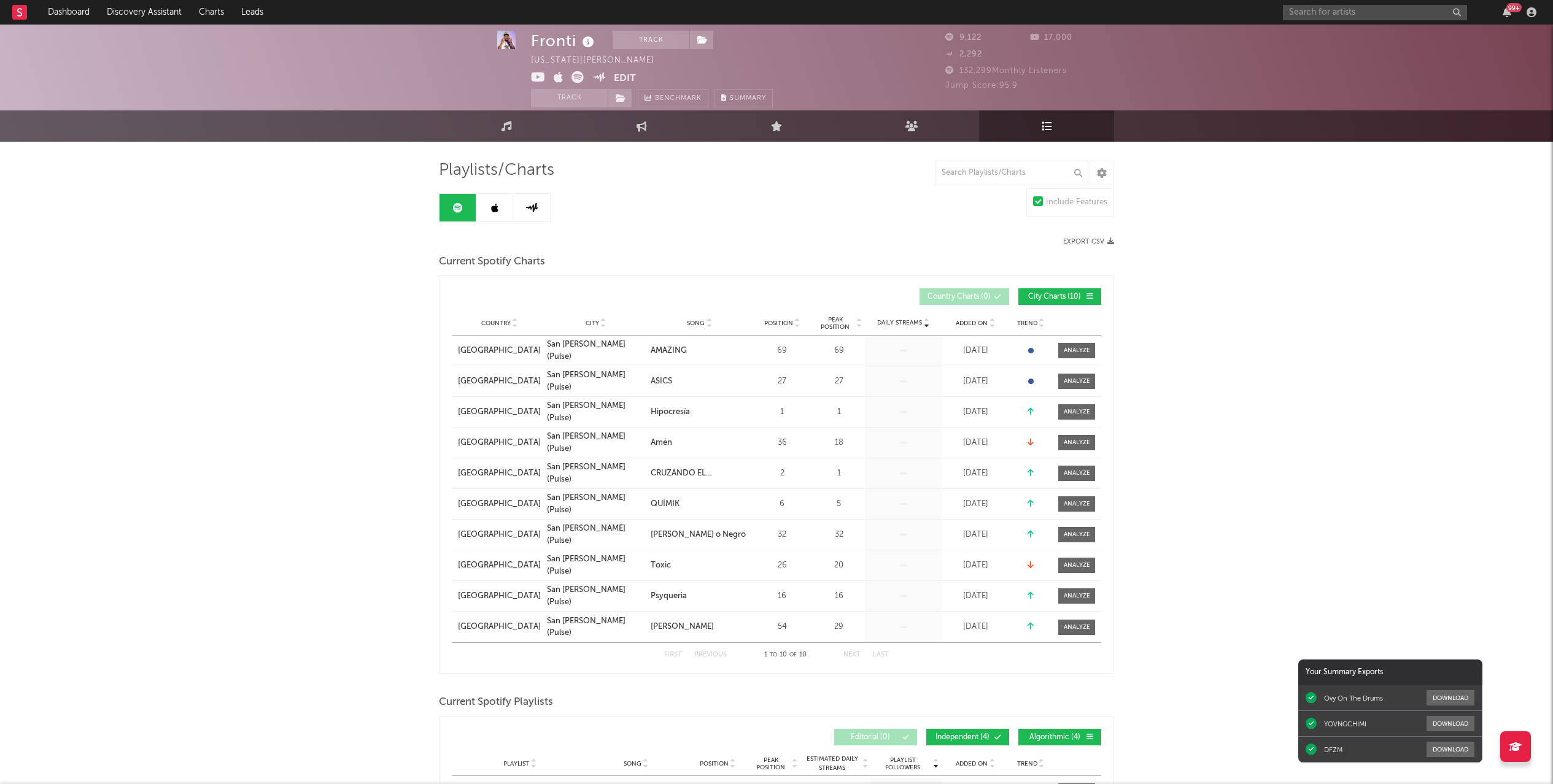
click at [486, 198] on link at bounding box center [494, 208] width 37 height 28
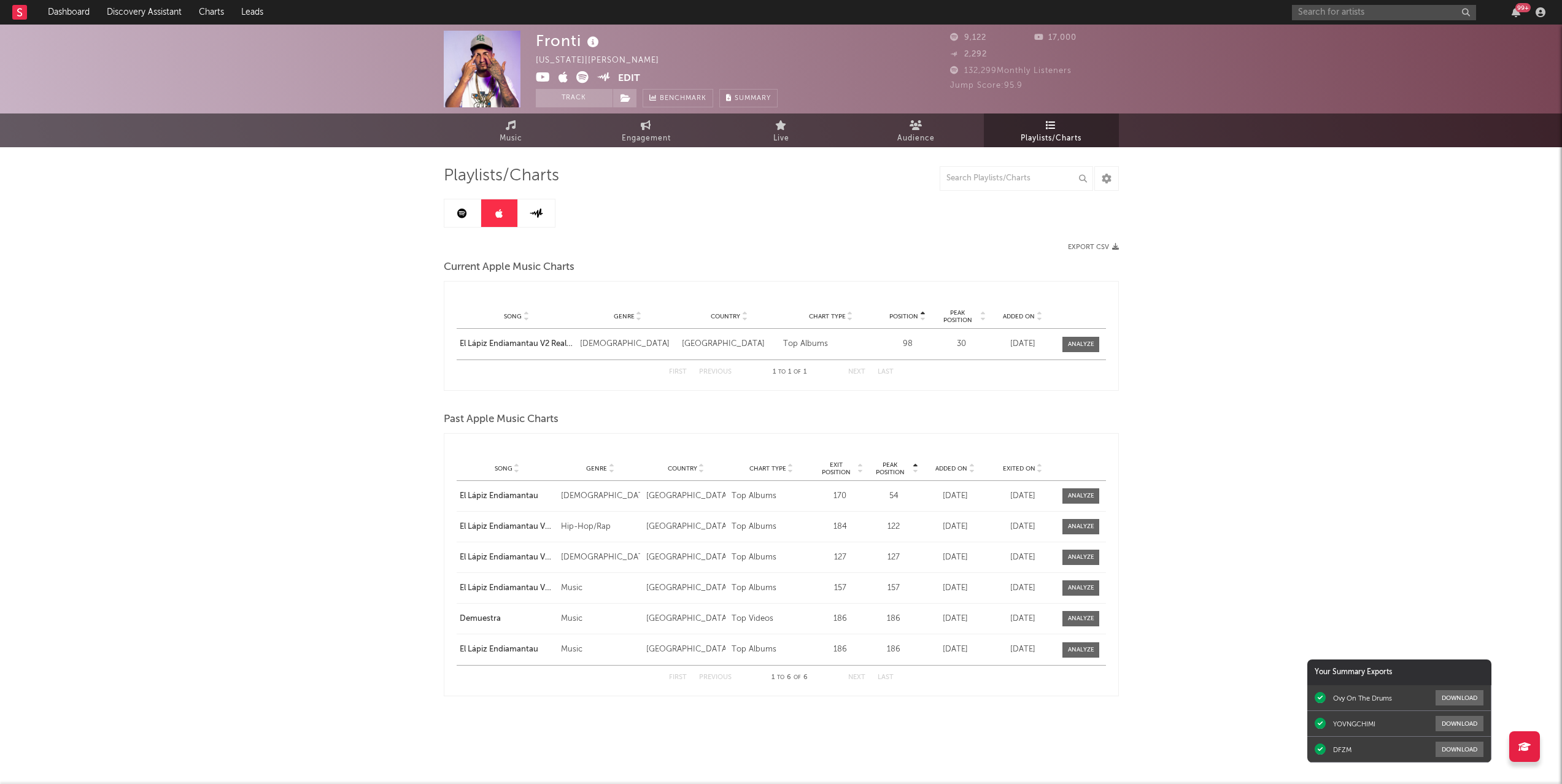
click at [806, 343] on div "Top Albums" at bounding box center [830, 344] width 95 height 12
drag, startPoint x: 1034, startPoint y: 340, endPoint x: 1020, endPoint y: 339, distance: 14.2
click at [1035, 340] on div "[DATE]" at bounding box center [1022, 344] width 61 height 12
click at [547, 346] on div "El Lápiz Endiamantau V2 Real Life Shit" at bounding box center [517, 344] width 115 height 12
